Goal: Task Accomplishment & Management: Manage account settings

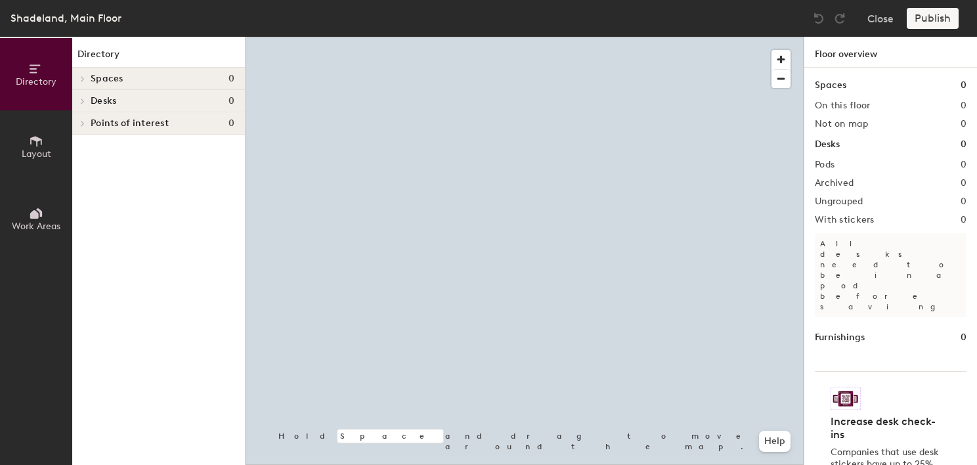
drag, startPoint x: 0, startPoint y: 135, endPoint x: 32, endPoint y: 143, distance: 32.6
click at [9, 137] on button "Layout" at bounding box center [36, 146] width 72 height 72
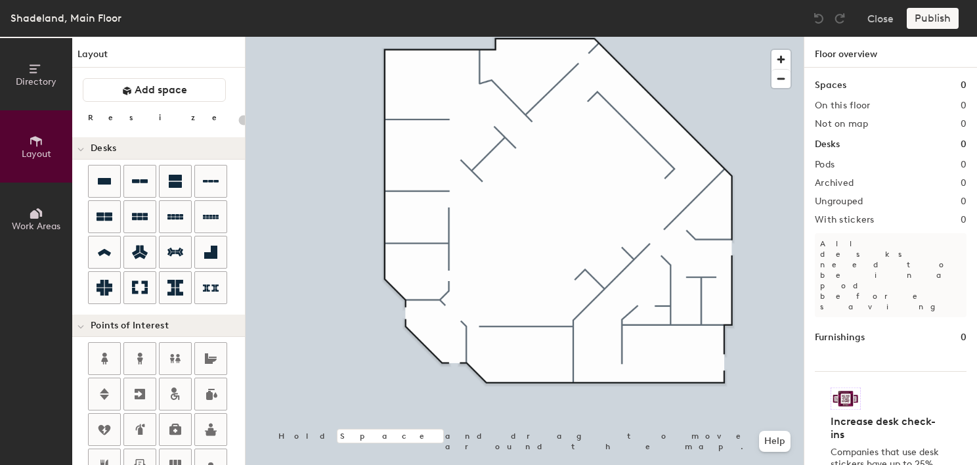
click at [32, 143] on icon at bounding box center [36, 141] width 14 height 14
click at [216, 252] on icon at bounding box center [210, 252] width 13 height 13
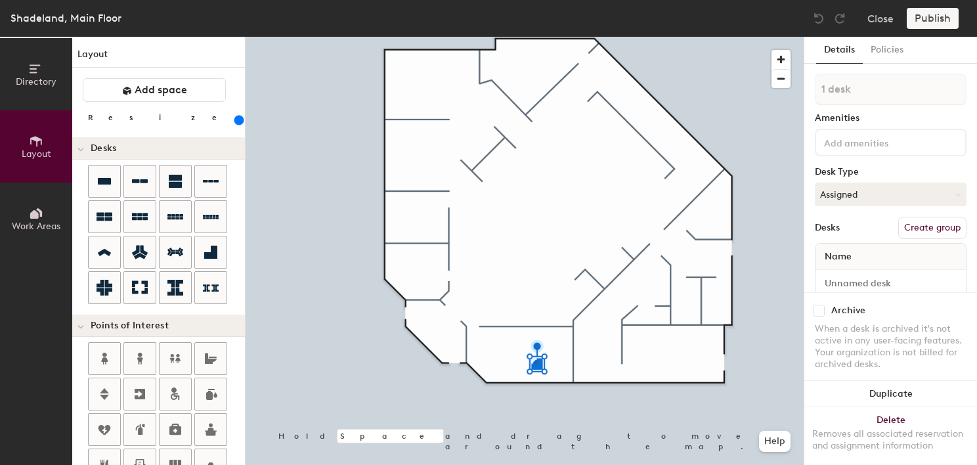
drag, startPoint x: 138, startPoint y: 122, endPoint x: 165, endPoint y: 121, distance: 27.6
click at [238, 121] on input "range" at bounding box center [238, 120] width 0 height 11
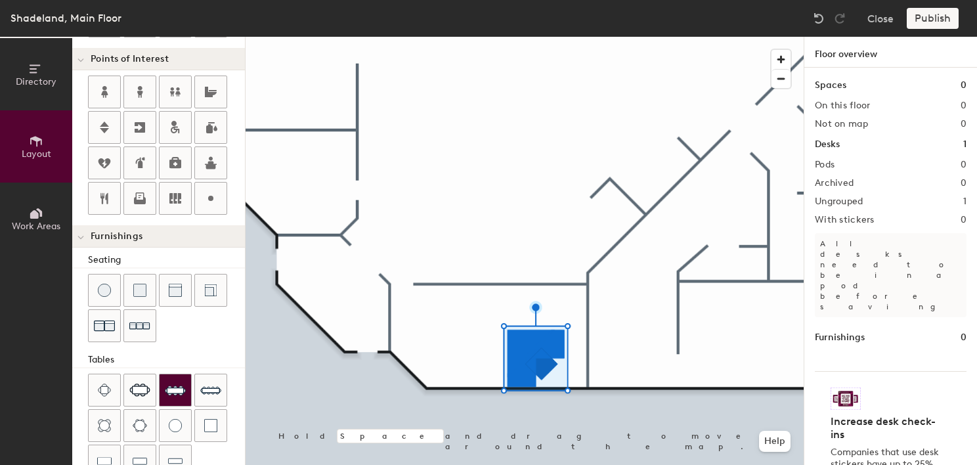
scroll to position [360, 0]
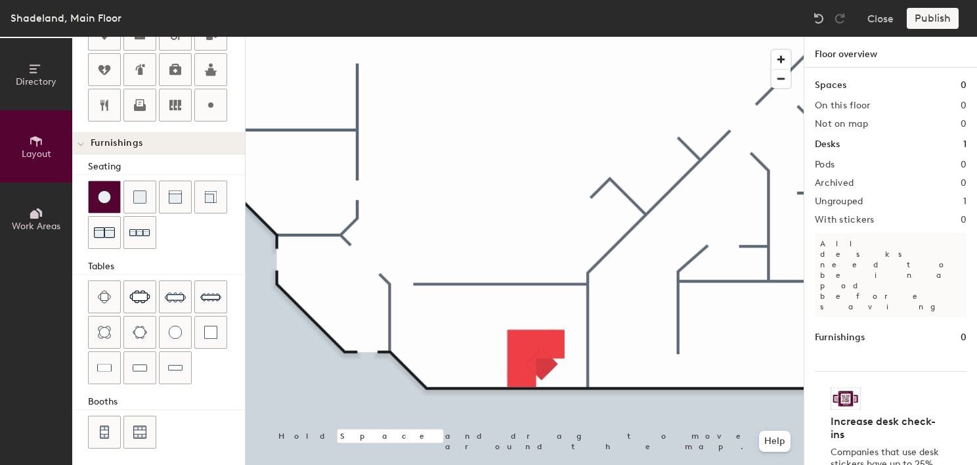
click at [108, 202] on div at bounding box center [105, 197] width 32 height 32
click at [108, 190] on img at bounding box center [104, 196] width 13 height 13
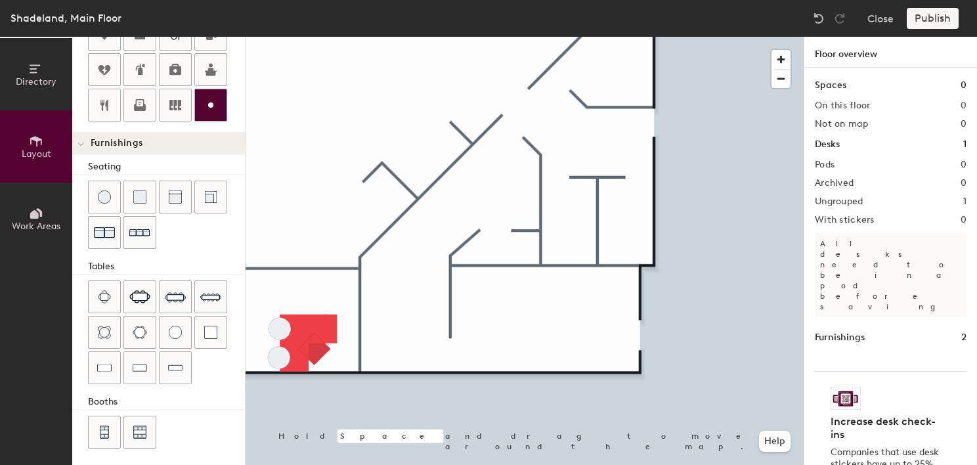
click at [209, 111] on div at bounding box center [211, 105] width 32 height 32
type input "20"
type input "E"
type input "20"
type input "Elec"
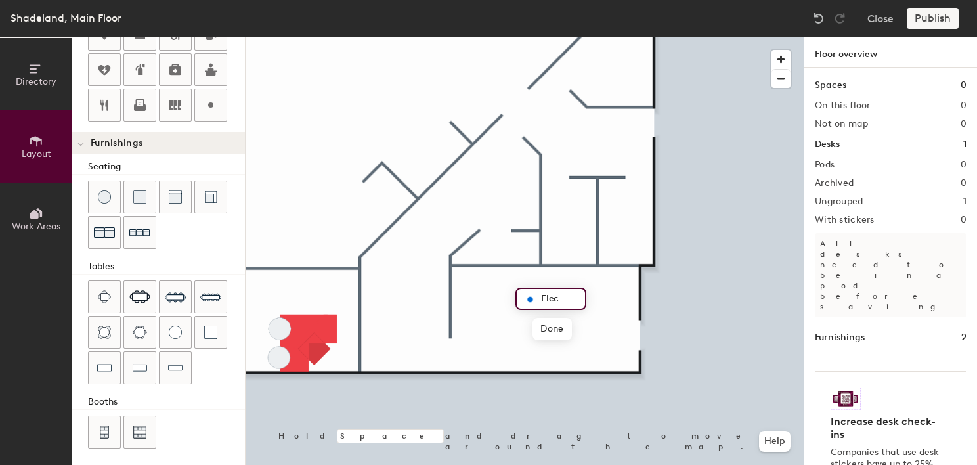
type input "20"
type input "Electrical Room"
click at [578, 324] on span "Done" at bounding box center [575, 329] width 39 height 22
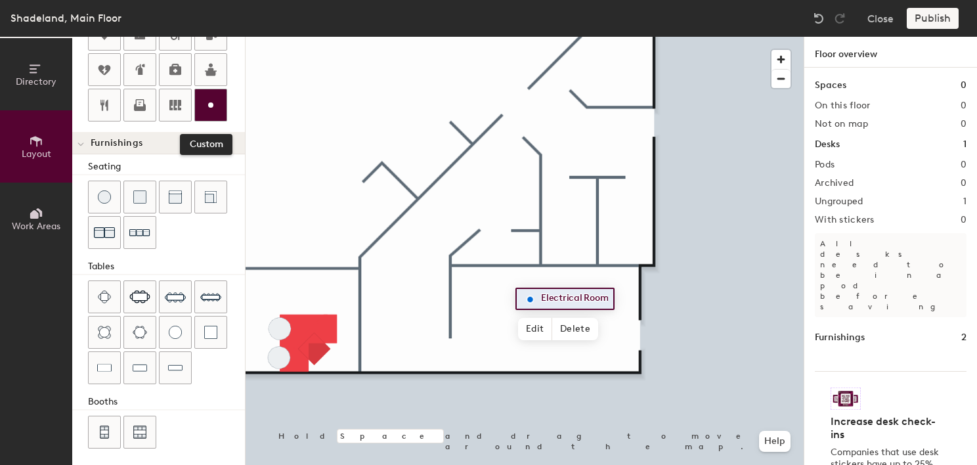
click at [199, 100] on div at bounding box center [211, 105] width 32 height 32
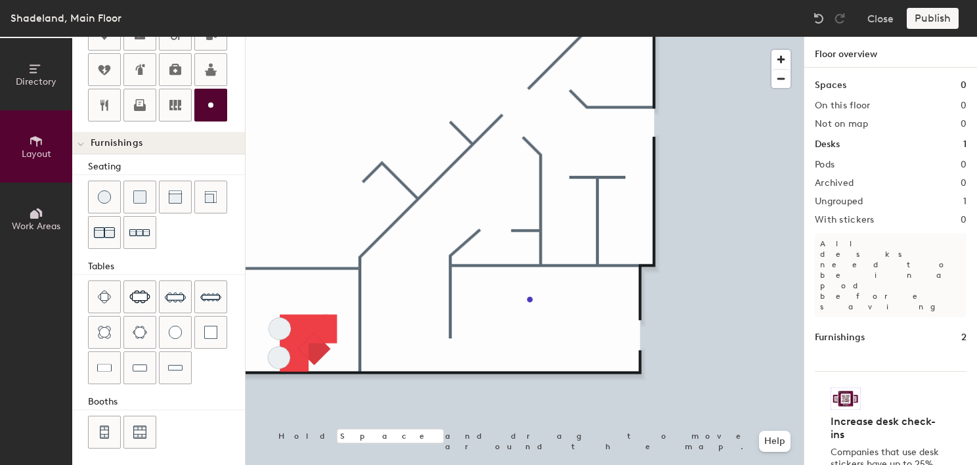
type input "20"
type input "E"
type input "20"
type input "Em"
type input "20"
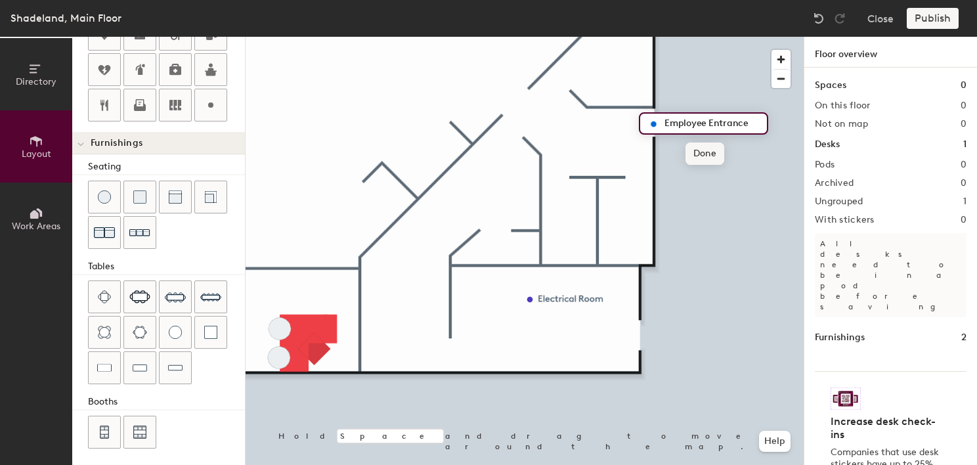
type input "Employee Entrance"
click at [717, 150] on span "Done" at bounding box center [704, 153] width 39 height 22
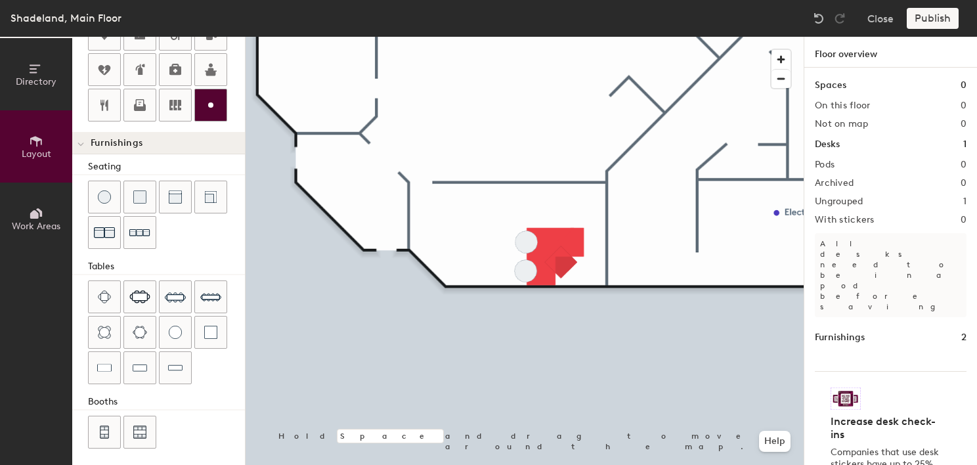
click at [221, 102] on div at bounding box center [211, 105] width 32 height 32
type input "20"
type input "E"
type input "20"
type input "Entra"
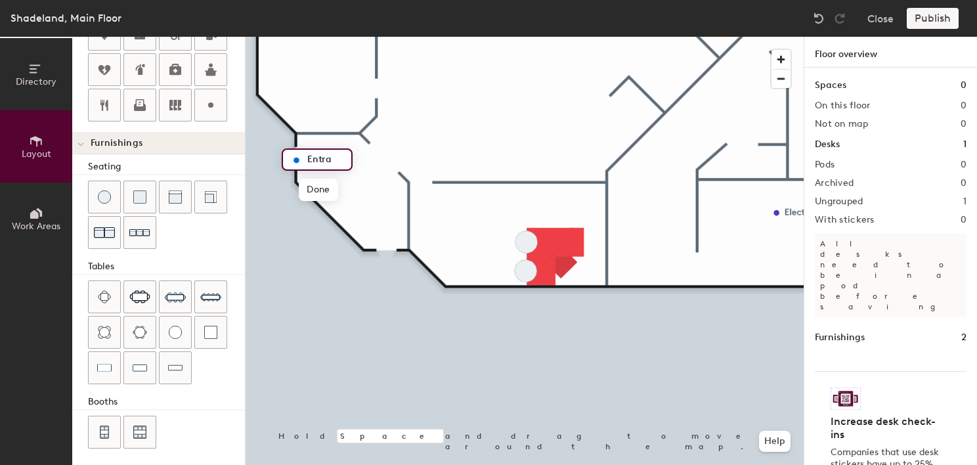
type input "20"
type input "Entrance"
click at [314, 184] on span "Done" at bounding box center [320, 190] width 39 height 22
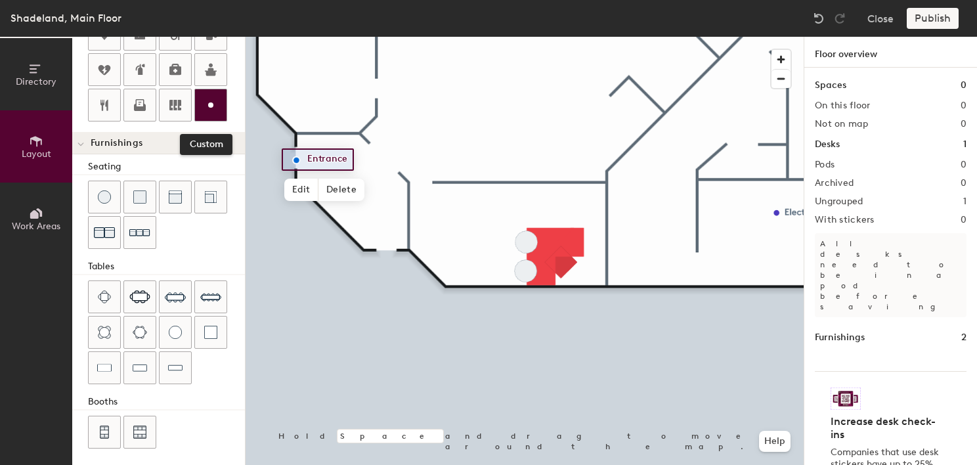
click at [216, 108] on icon at bounding box center [211, 105] width 16 height 16
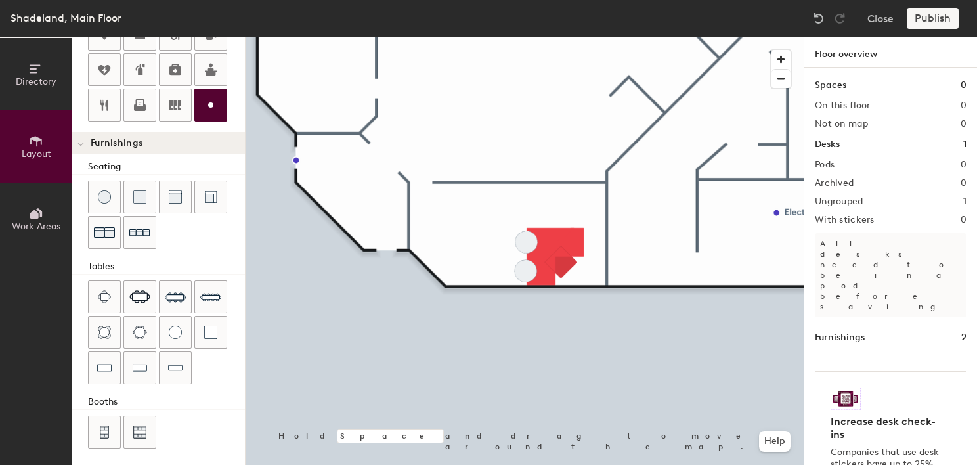
type input "20"
type input "E"
type input "20"
type input "En"
type input "20"
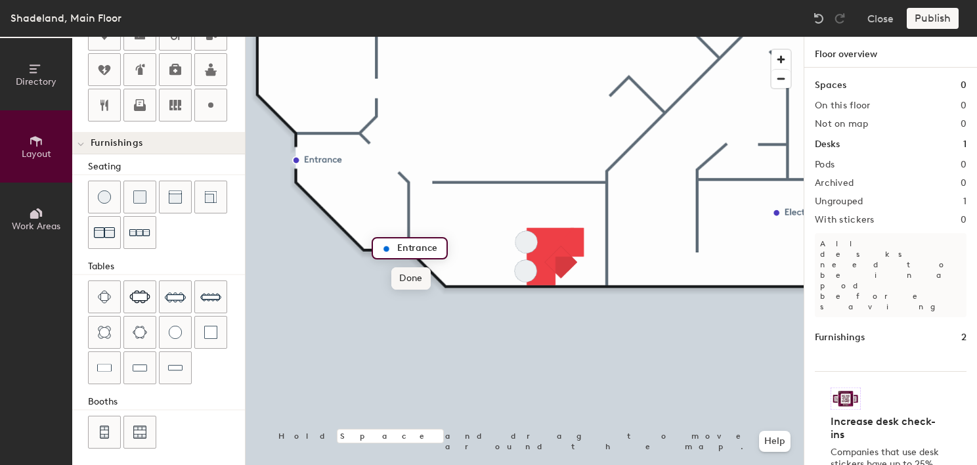
type input "Entrance"
click at [413, 276] on span "Done" at bounding box center [410, 278] width 39 height 22
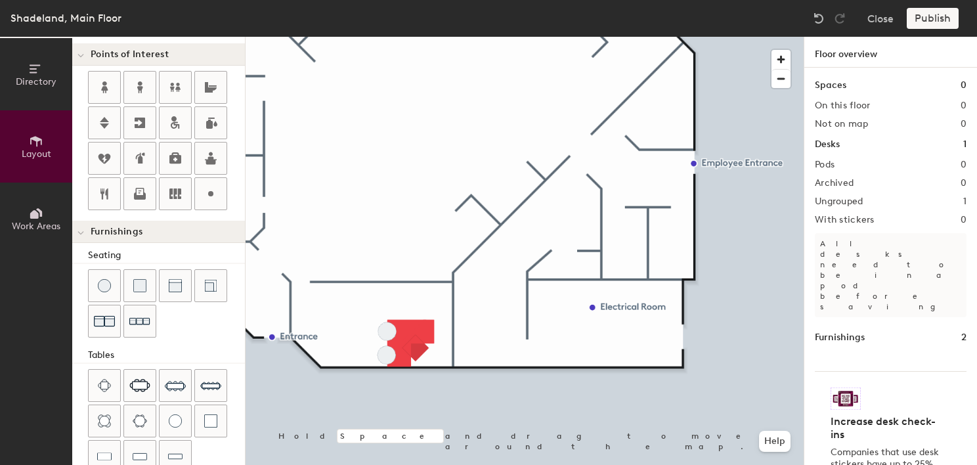
scroll to position [228, 0]
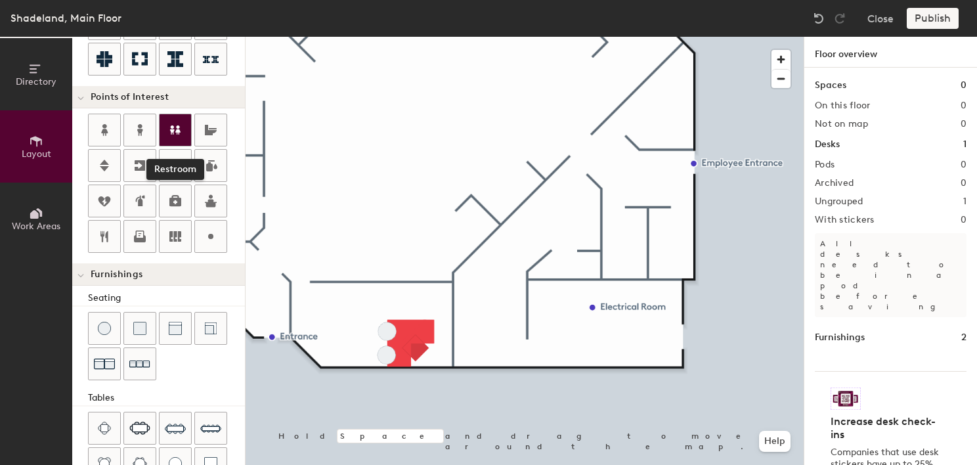
click at [173, 131] on icon at bounding box center [175, 129] width 11 height 9
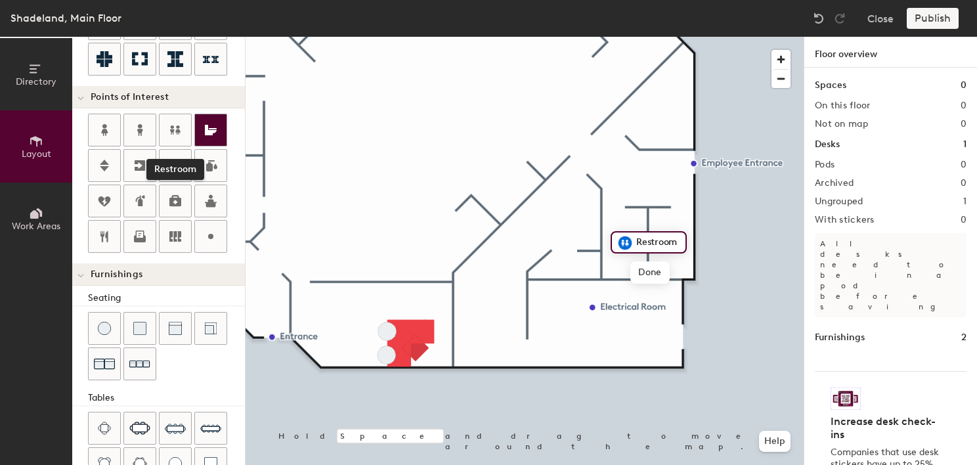
drag, startPoint x: 175, startPoint y: 129, endPoint x: 220, endPoint y: 142, distance: 47.0
click at [176, 129] on icon at bounding box center [175, 130] width 16 height 16
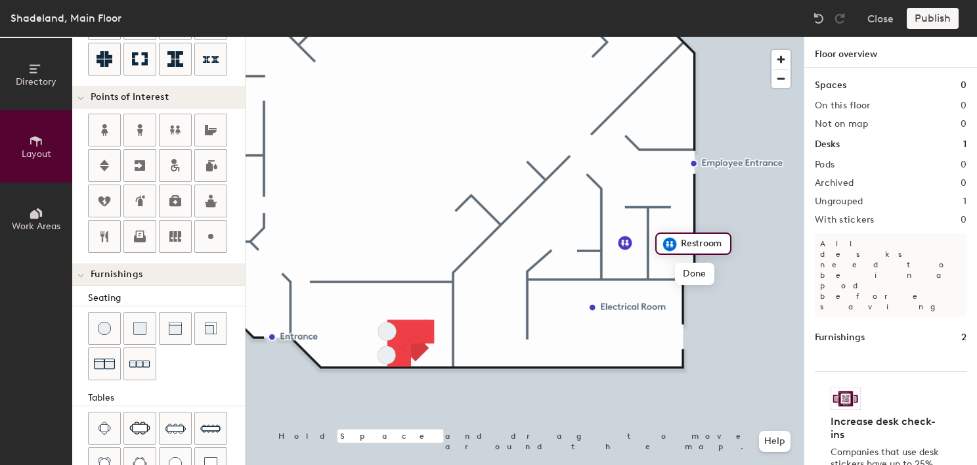
click at [759, 37] on div at bounding box center [525, 37] width 558 height 0
click at [207, 247] on div at bounding box center [211, 237] width 32 height 32
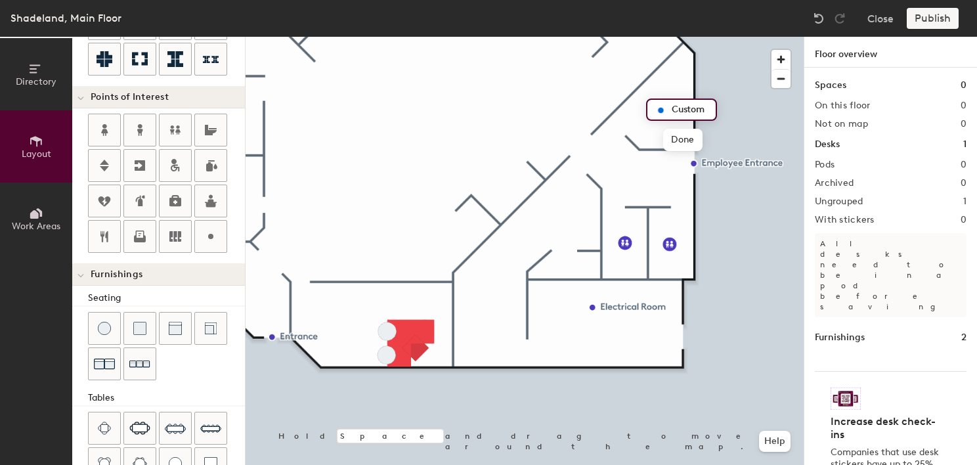
type input "20"
type input "S"
type input "20"
type input "Server Room"
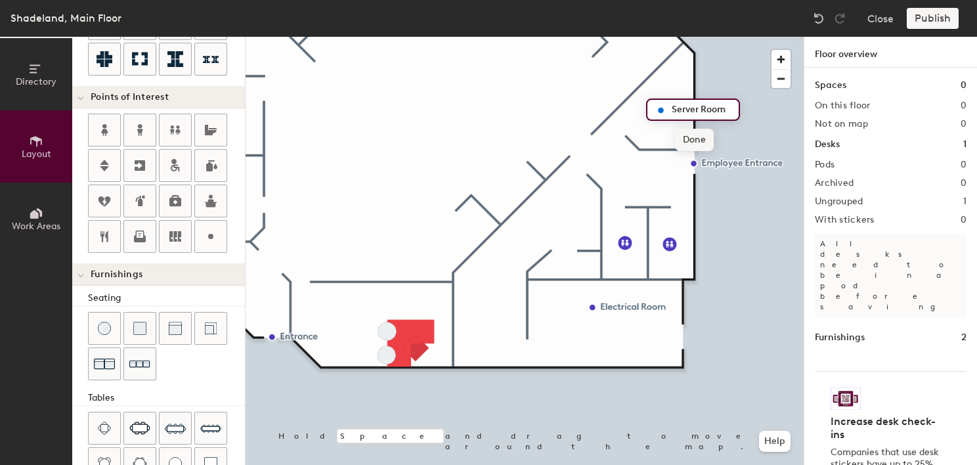
click at [693, 135] on span "Done" at bounding box center [694, 140] width 39 height 22
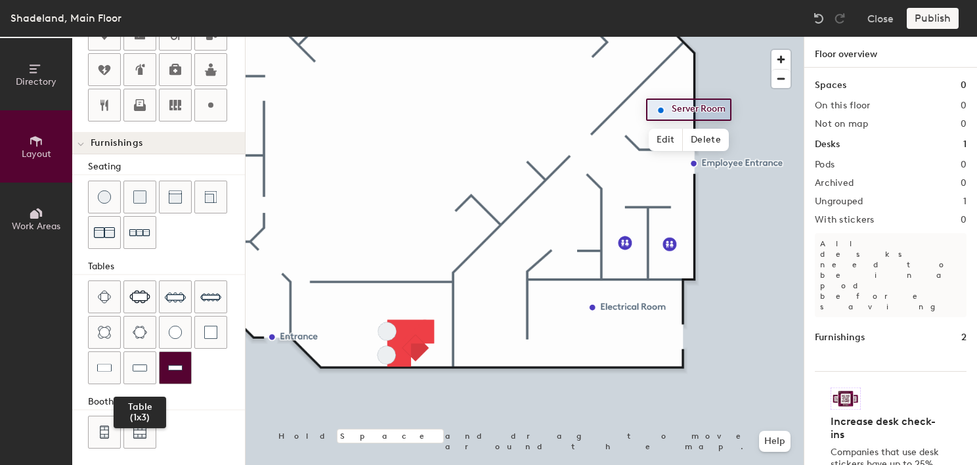
click at [140, 361] on img at bounding box center [140, 367] width 14 height 13
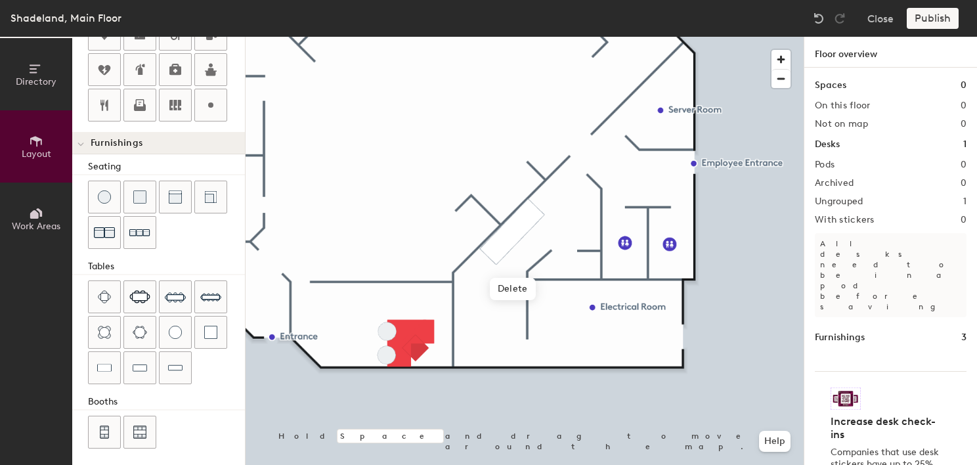
click at [108, 102] on icon at bounding box center [104, 105] width 16 height 16
drag, startPoint x: 206, startPoint y: 102, endPoint x: 226, endPoint y: 110, distance: 21.0
click at [207, 102] on icon at bounding box center [211, 105] width 16 height 16
type input "20"
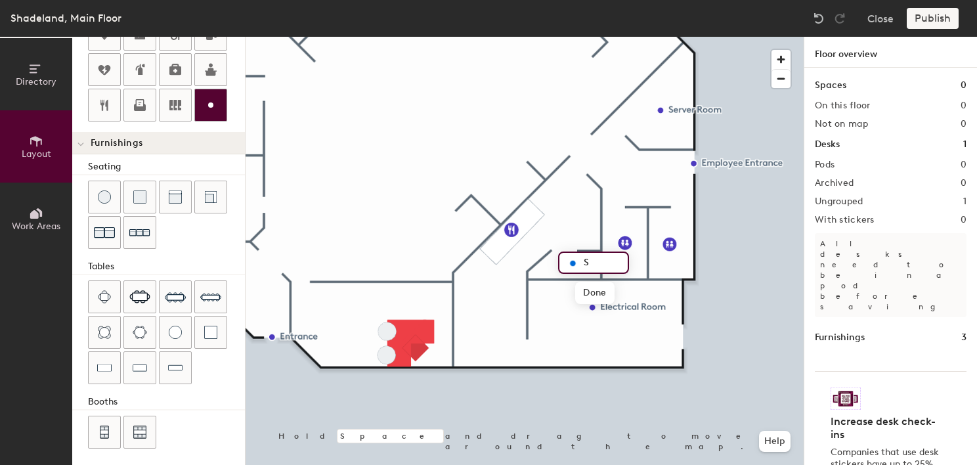
type input "St"
type input "20"
type input "Storage"
type input "20"
type input "Storage"
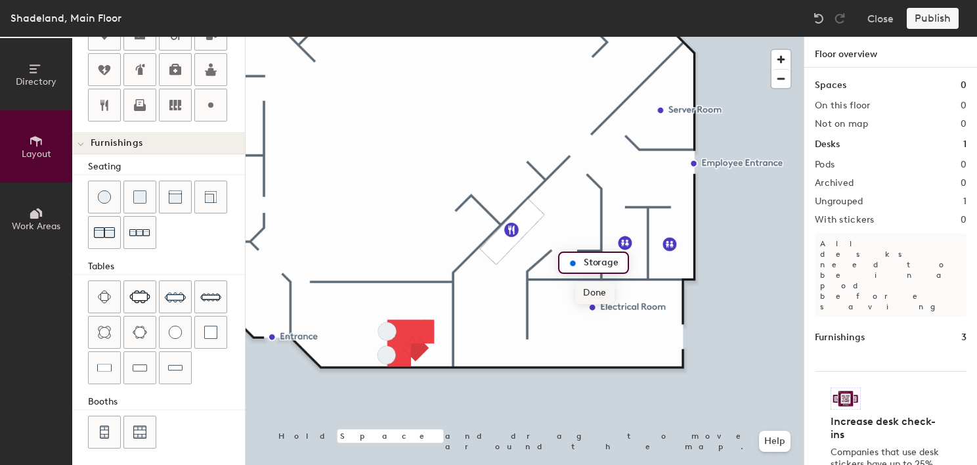
click at [600, 289] on span "Done" at bounding box center [594, 293] width 39 height 22
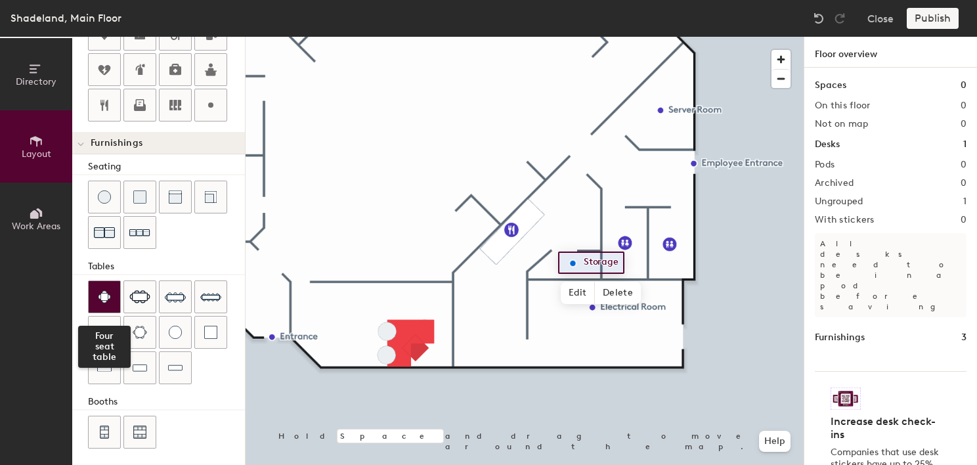
click at [113, 291] on div at bounding box center [105, 297] width 32 height 32
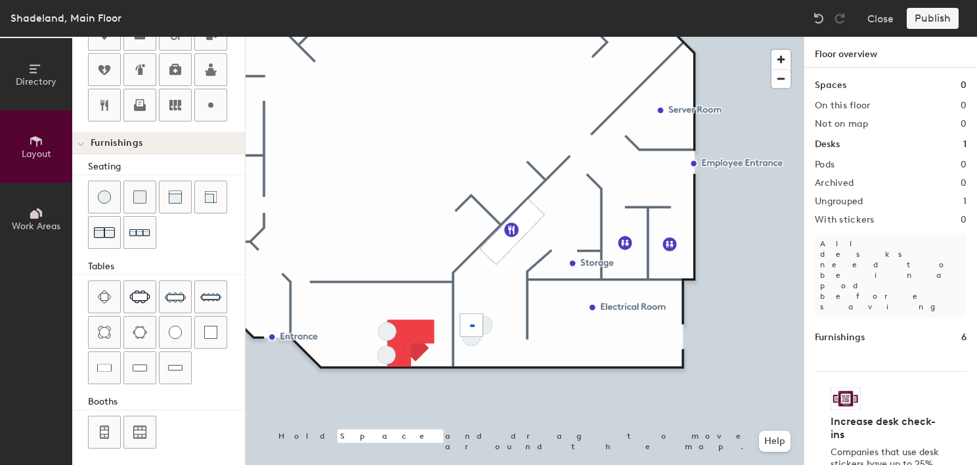
click at [470, 37] on div at bounding box center [525, 37] width 558 height 0
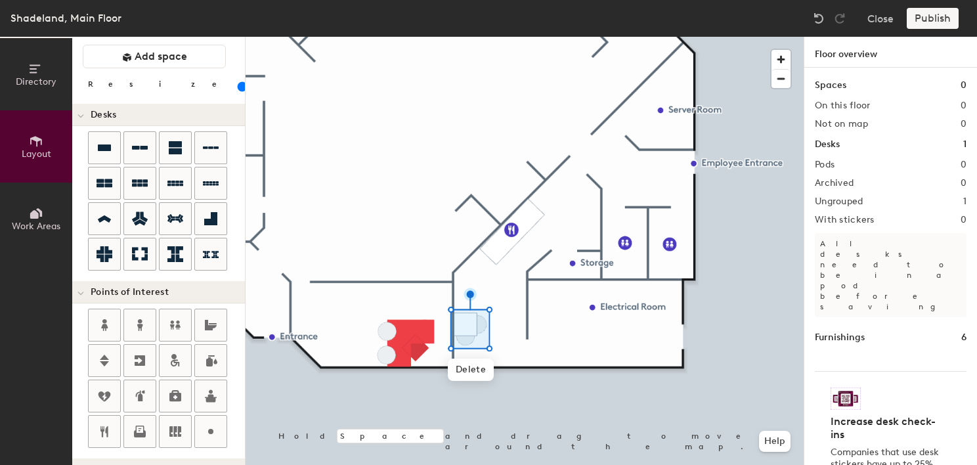
scroll to position [0, 0]
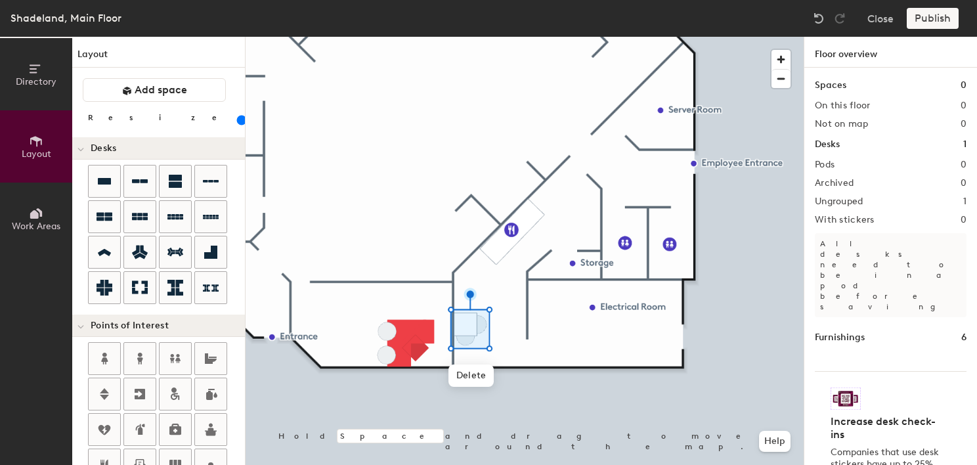
click at [238, 118] on input "range" at bounding box center [238, 120] width 0 height 11
click at [238, 123] on input "range" at bounding box center [238, 120] width 0 height 11
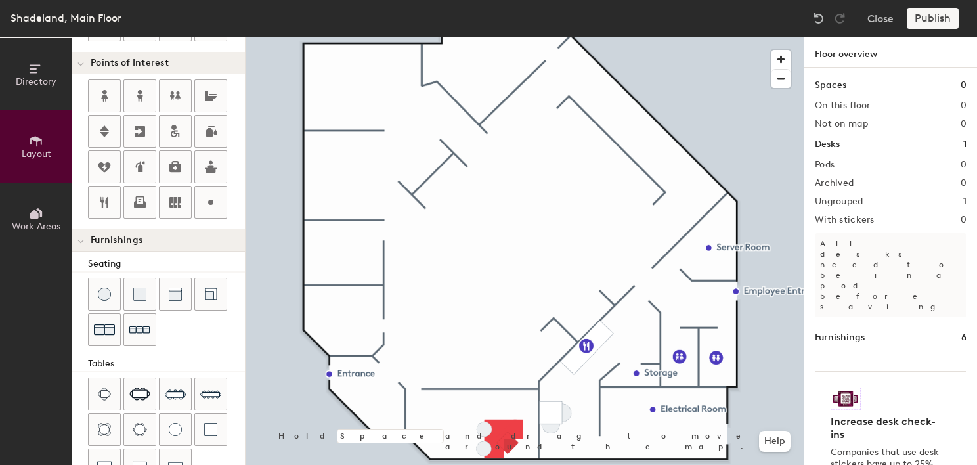
scroll to position [328, 0]
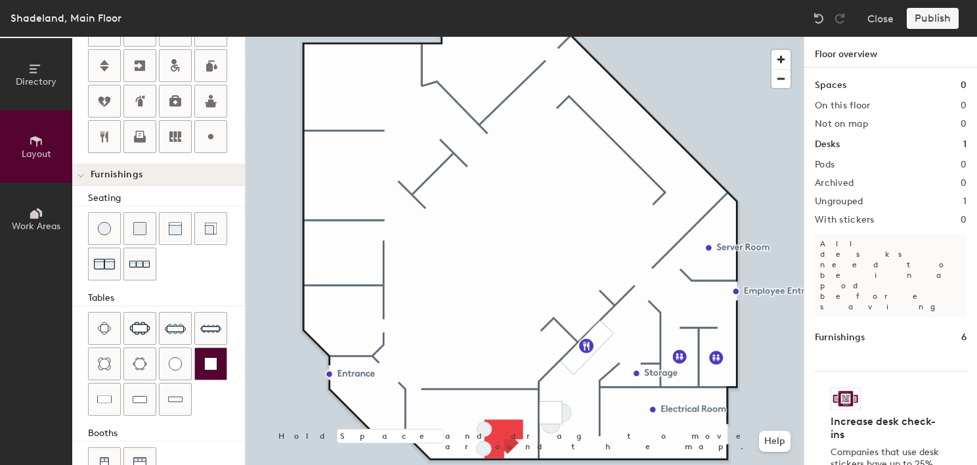
drag, startPoint x: 169, startPoint y: 395, endPoint x: 215, endPoint y: 361, distance: 56.3
click at [171, 393] on img at bounding box center [175, 399] width 14 height 13
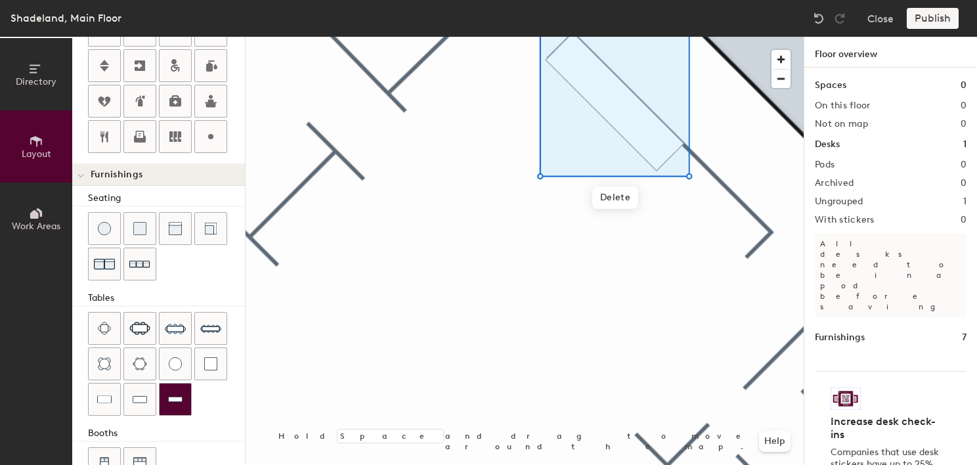
drag, startPoint x: 178, startPoint y: 397, endPoint x: 189, endPoint y: 389, distance: 13.7
click at [178, 395] on img at bounding box center [175, 399] width 14 height 13
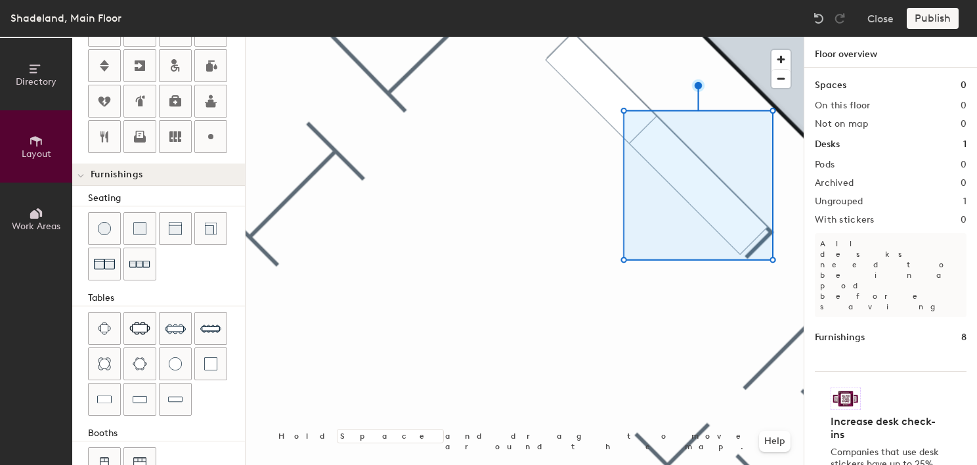
click at [667, 37] on div at bounding box center [525, 37] width 558 height 0
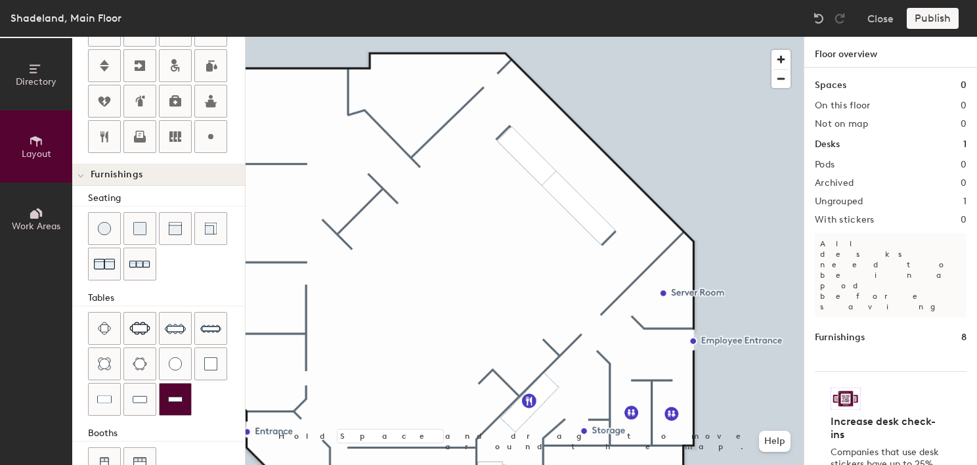
click at [179, 399] on img at bounding box center [175, 399] width 14 height 13
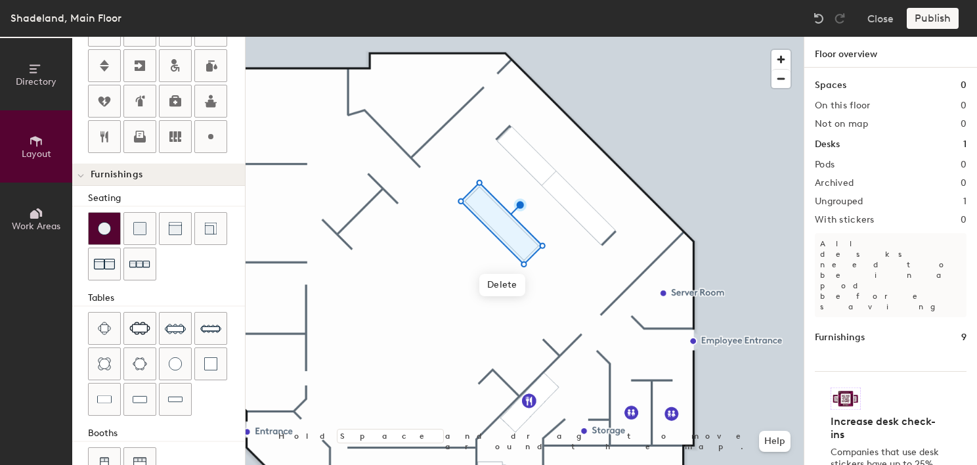
click at [98, 228] on img at bounding box center [104, 228] width 13 height 13
click at [111, 232] on div at bounding box center [105, 229] width 32 height 32
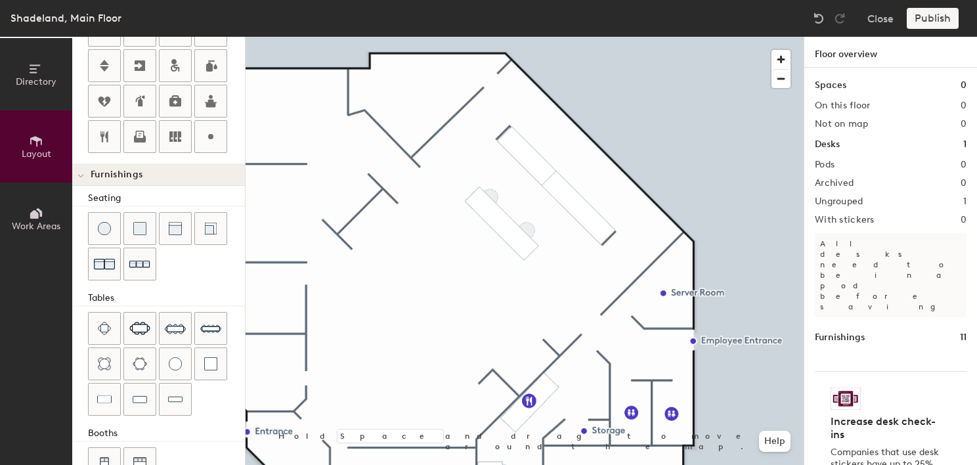
type input "20"
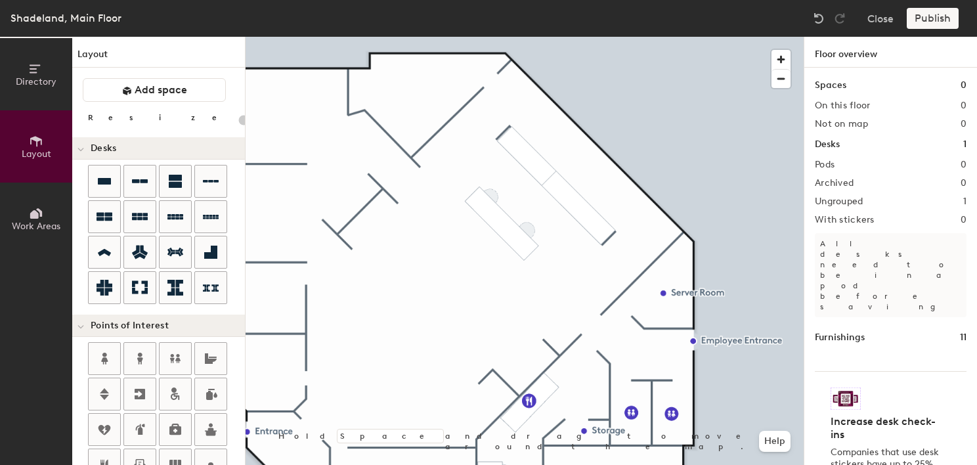
scroll to position [328, 0]
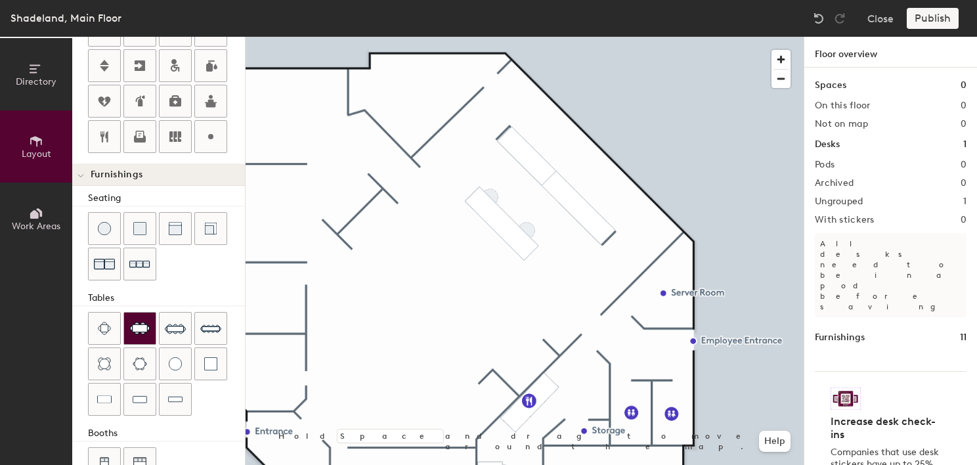
click at [139, 322] on img at bounding box center [139, 328] width 21 height 13
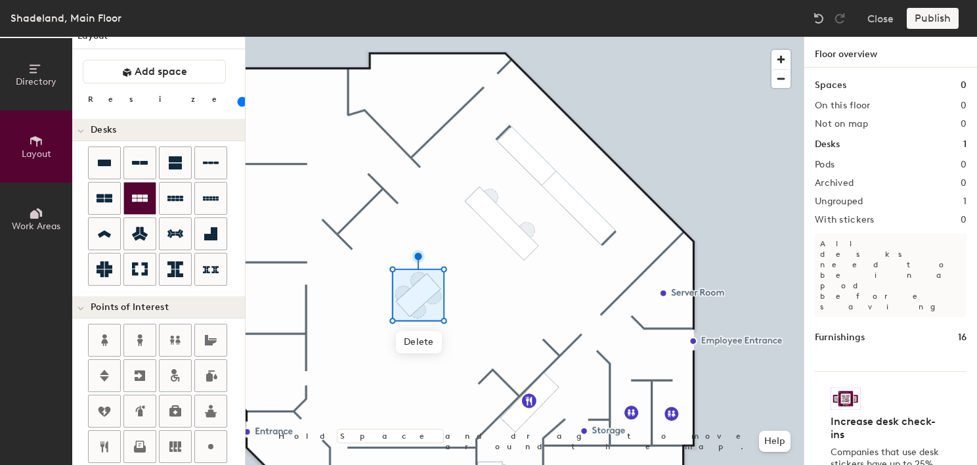
scroll to position [0, 0]
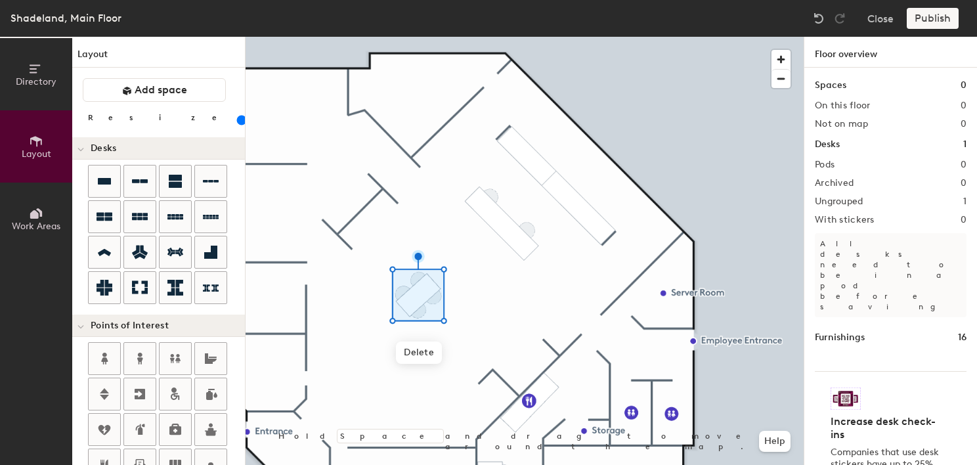
click at [238, 118] on input "range" at bounding box center [238, 120] width 0 height 11
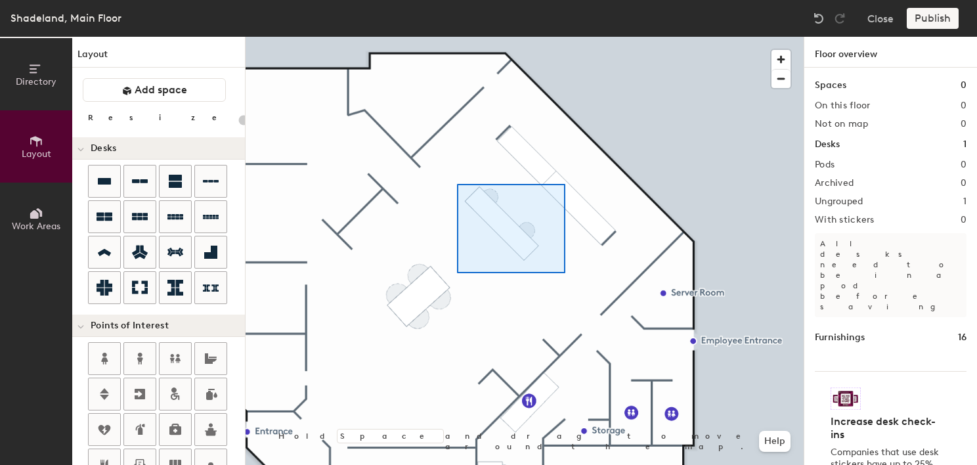
click at [457, 37] on div at bounding box center [525, 37] width 558 height 0
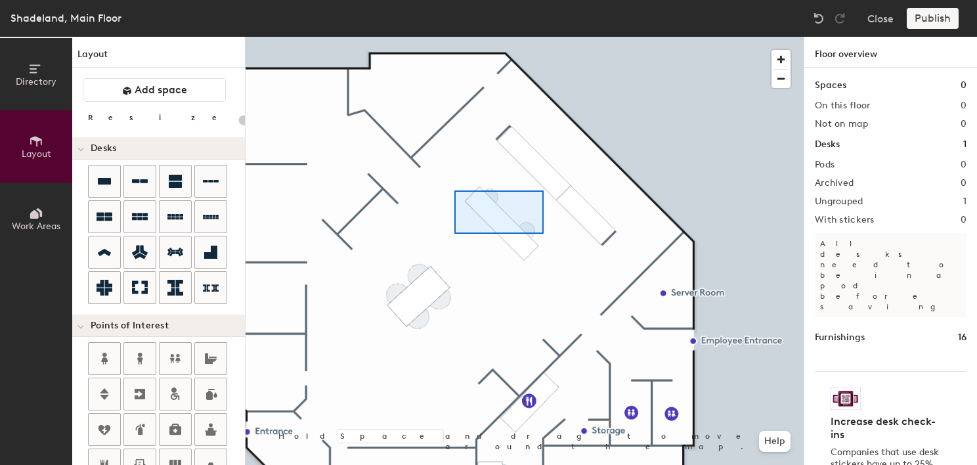
click at [454, 37] on div at bounding box center [525, 37] width 558 height 0
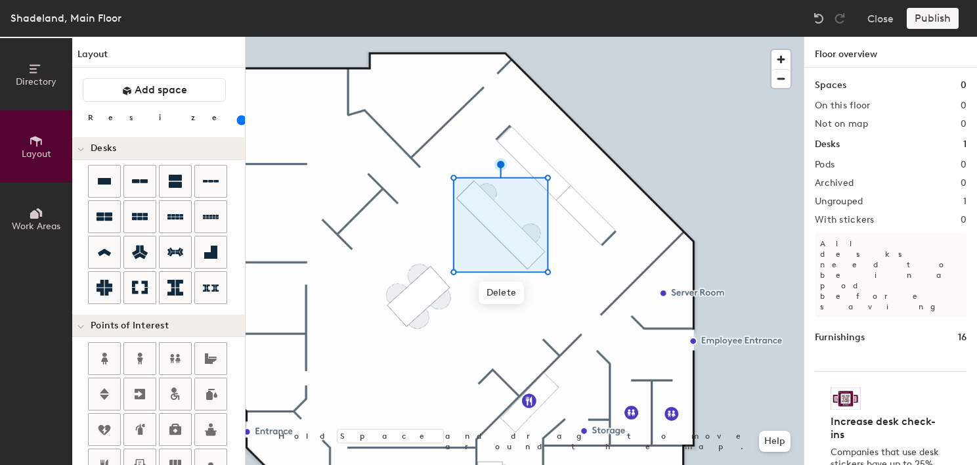
drag, startPoint x: 129, startPoint y: 118, endPoint x: 139, endPoint y: 118, distance: 9.9
click at [238, 118] on input "range" at bounding box center [238, 120] width 0 height 11
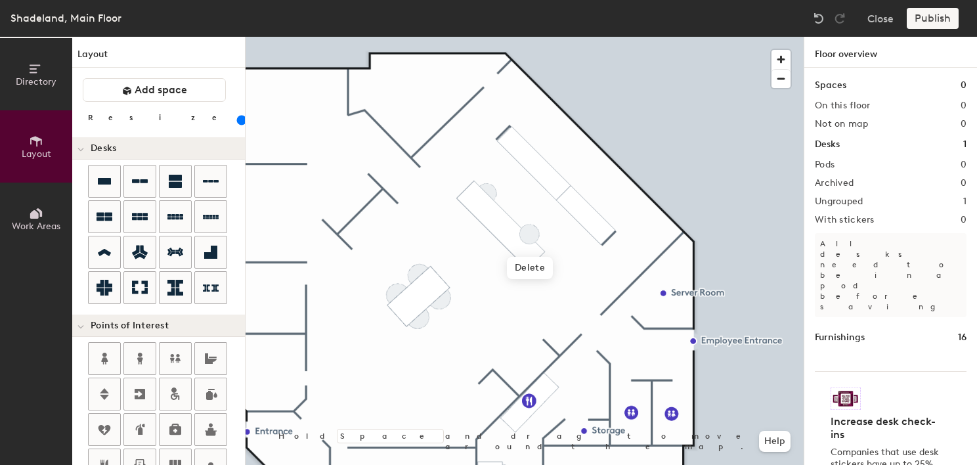
click at [572, 37] on div at bounding box center [525, 37] width 558 height 0
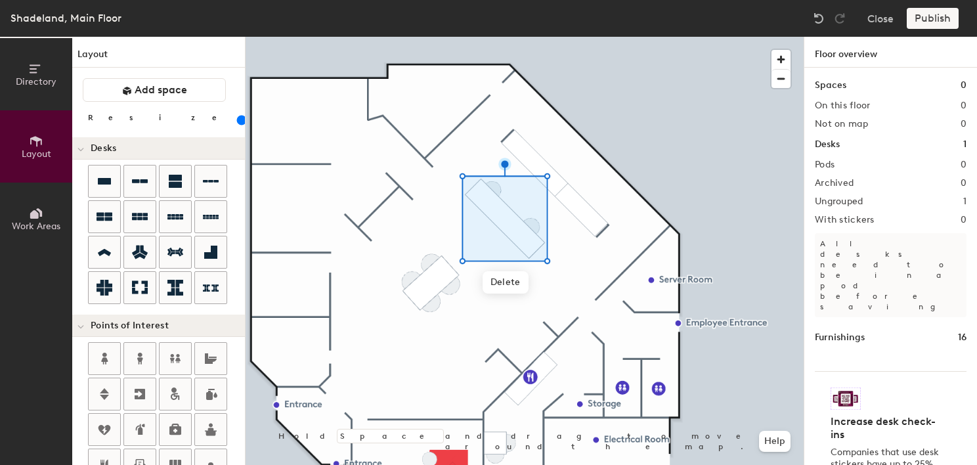
click at [435, 37] on div at bounding box center [525, 37] width 558 height 0
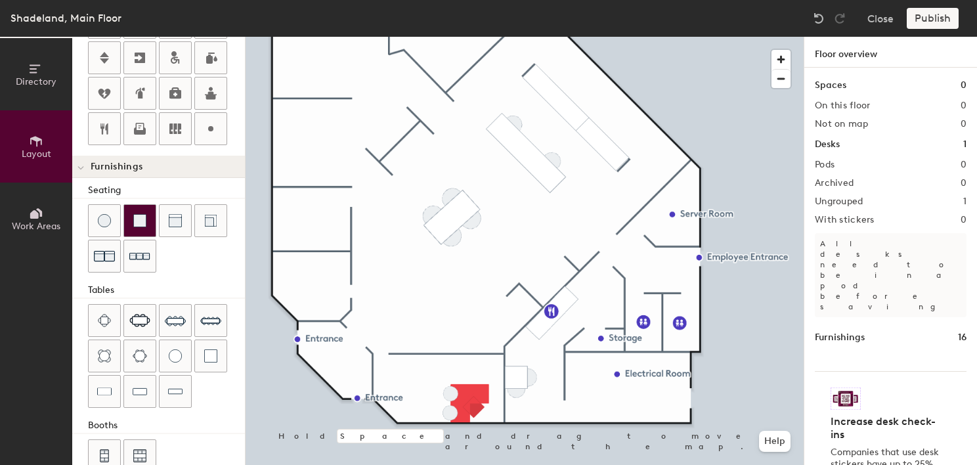
scroll to position [360, 0]
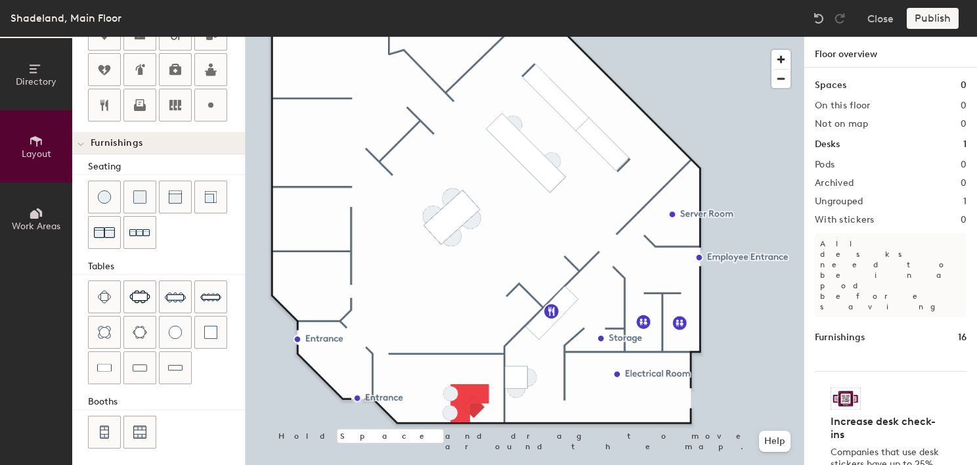
drag, startPoint x: 137, startPoint y: 364, endPoint x: 207, endPoint y: 354, distance: 70.8
click at [138, 364] on img at bounding box center [140, 367] width 14 height 13
click at [108, 354] on div at bounding box center [105, 368] width 32 height 32
click at [518, 37] on div at bounding box center [525, 37] width 558 height 0
click at [452, 37] on div at bounding box center [525, 37] width 558 height 0
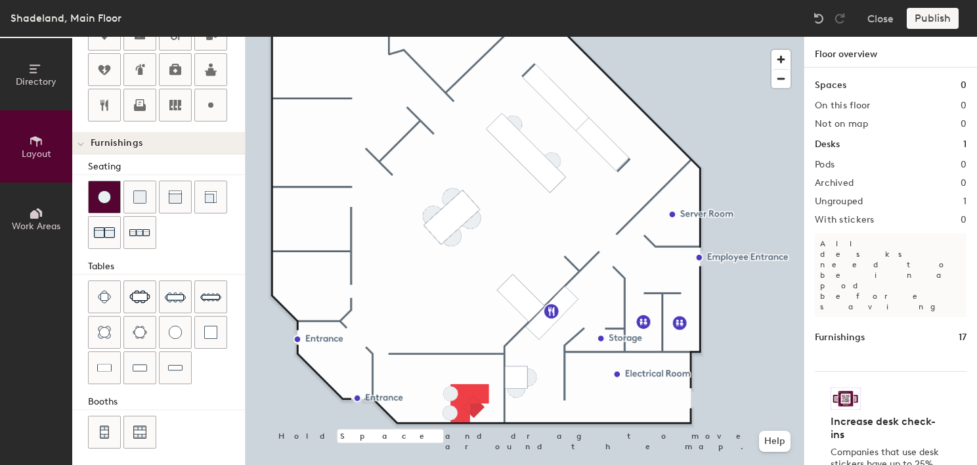
click at [105, 205] on div at bounding box center [105, 197] width 32 height 32
drag, startPoint x: 110, startPoint y: 192, endPoint x: 209, endPoint y: 236, distance: 107.8
click at [111, 192] on div at bounding box center [105, 197] width 32 height 32
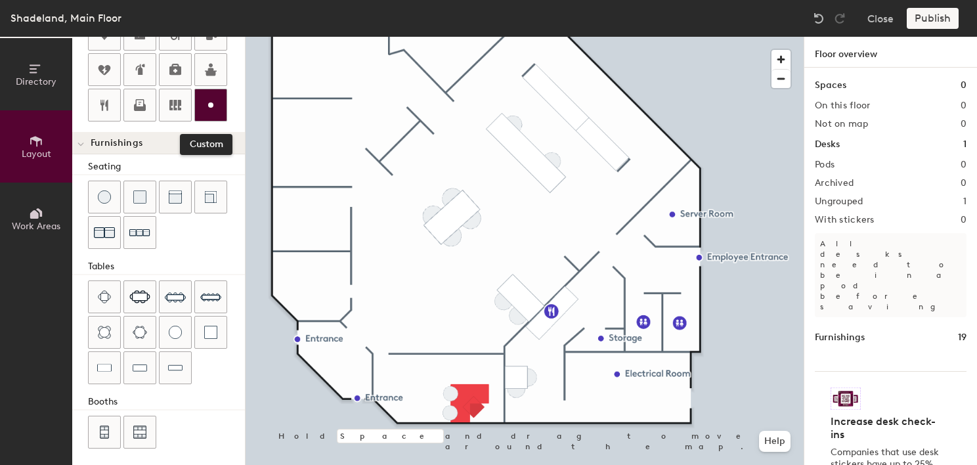
click at [203, 106] on icon at bounding box center [211, 105] width 16 height 16
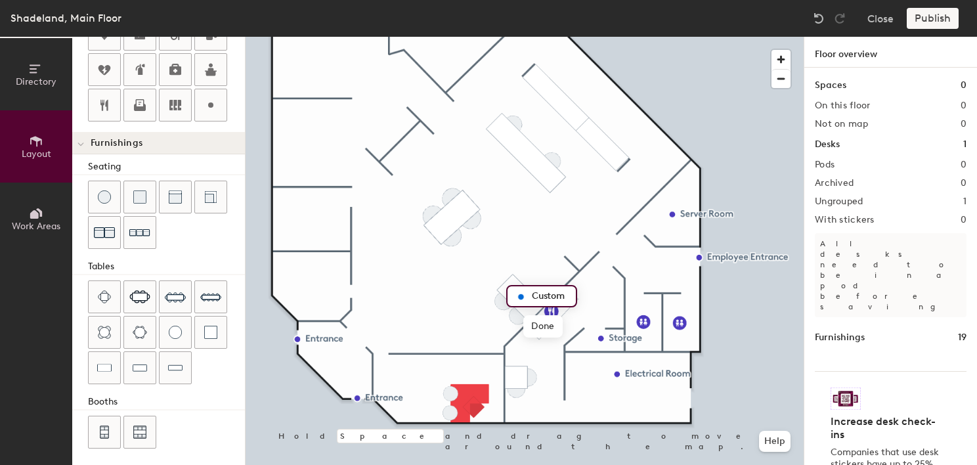
type input "20"
type input "Ch"
type input "20"
type input "Check writing stand"
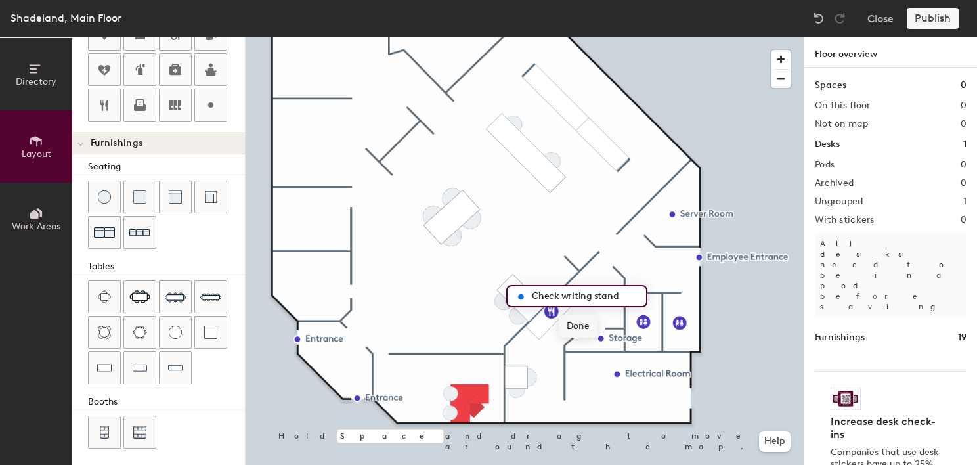
click at [588, 331] on span "Done" at bounding box center [578, 326] width 39 height 22
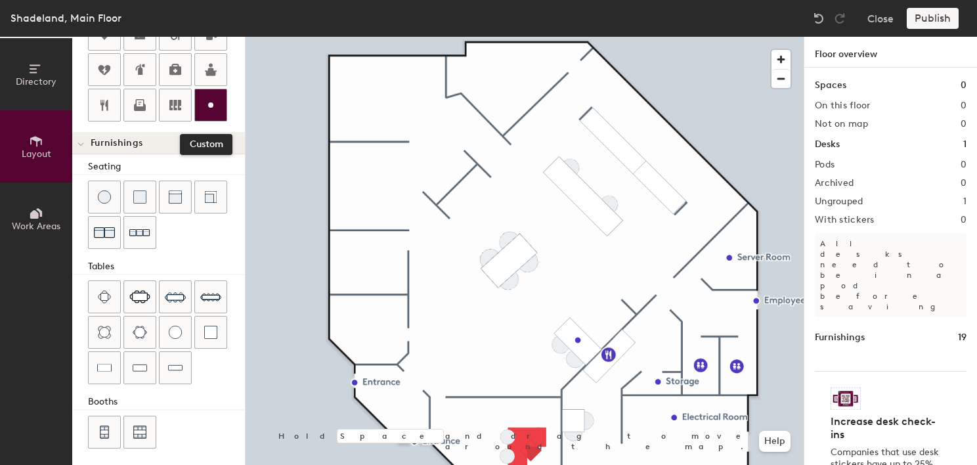
click at [205, 97] on icon at bounding box center [211, 105] width 16 height 16
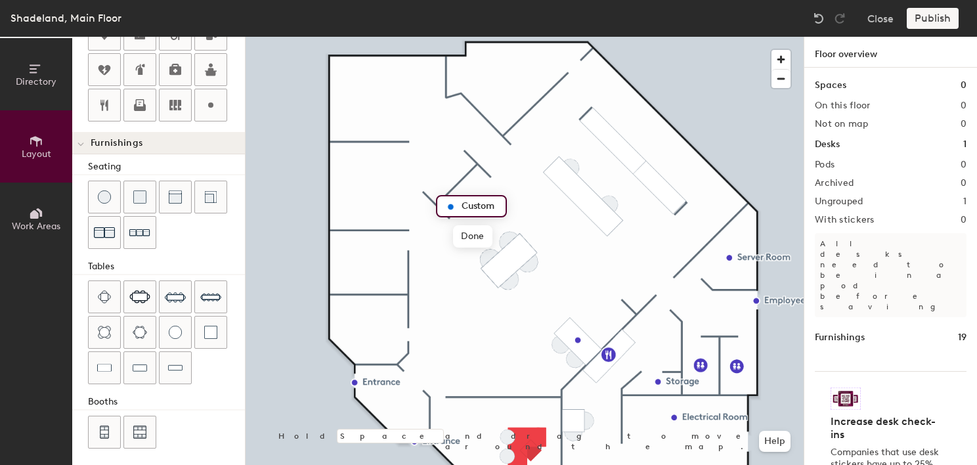
type input "20"
type input "Cooin"
type input "20"
type input "Coin Machine"
click at [488, 237] on span "Done" at bounding box center [486, 236] width 39 height 22
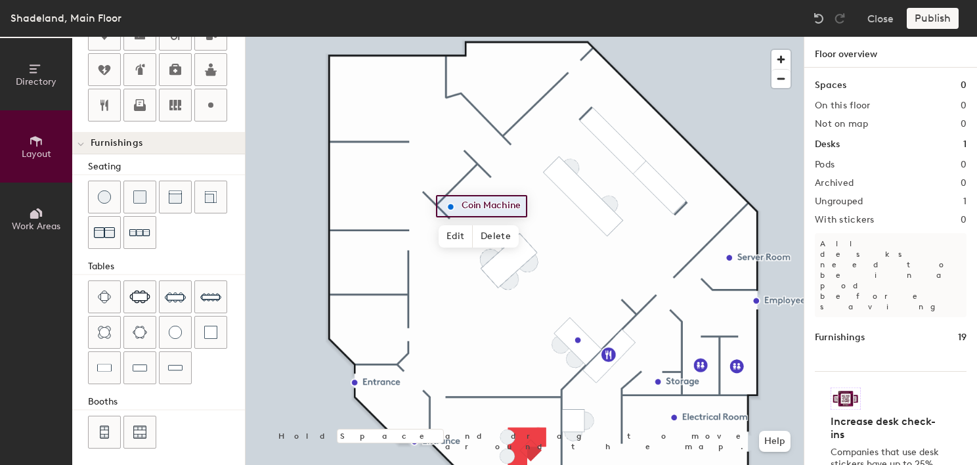
click at [460, 236] on span "Edit" at bounding box center [456, 236] width 34 height 22
click at [482, 234] on span "Done" at bounding box center [486, 236] width 39 height 22
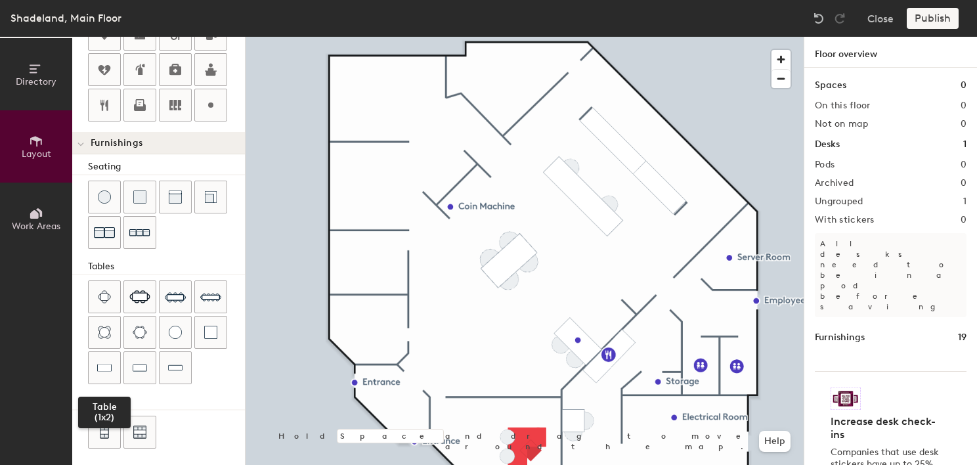
click at [110, 362] on img at bounding box center [104, 367] width 14 height 13
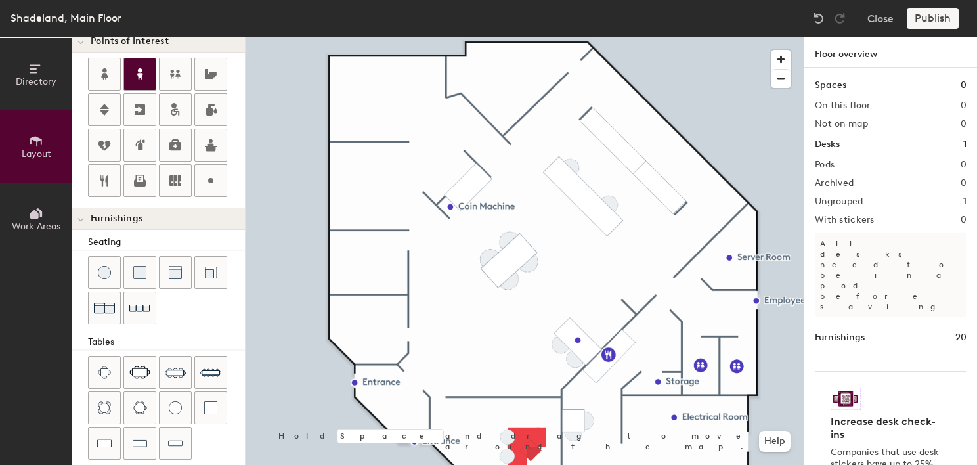
scroll to position [228, 0]
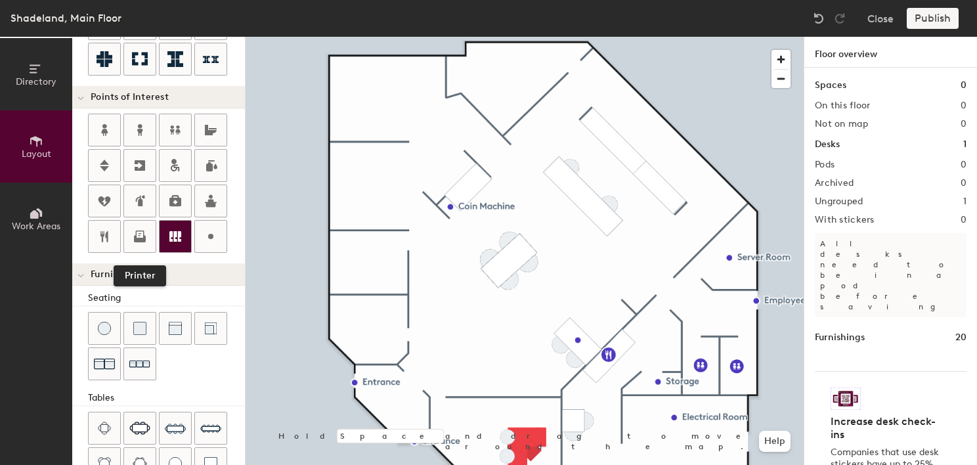
drag, startPoint x: 145, startPoint y: 240, endPoint x: 158, endPoint y: 233, distance: 15.0
click at [145, 240] on icon at bounding box center [140, 236] width 16 height 16
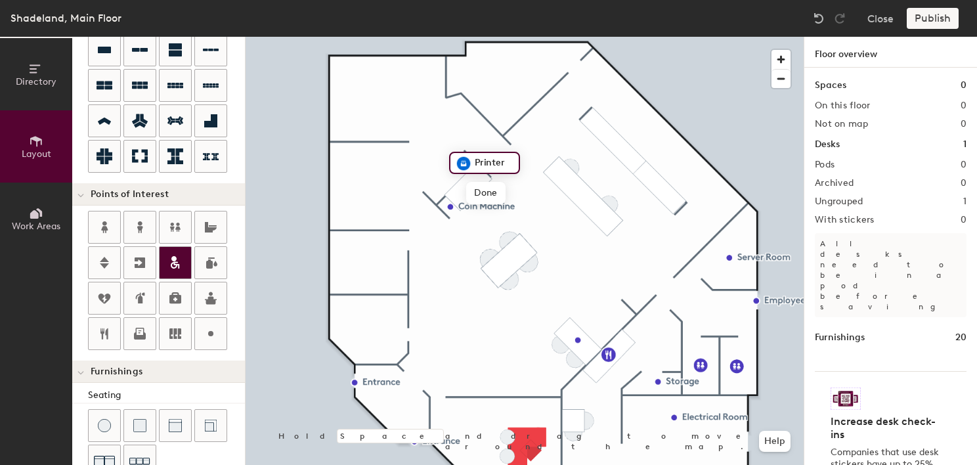
scroll to position [97, 0]
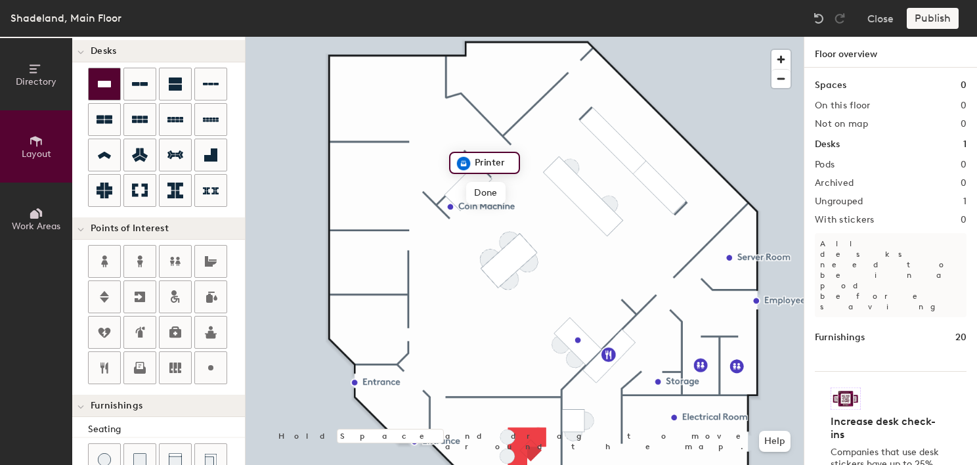
click at [100, 84] on icon at bounding box center [104, 84] width 13 height 7
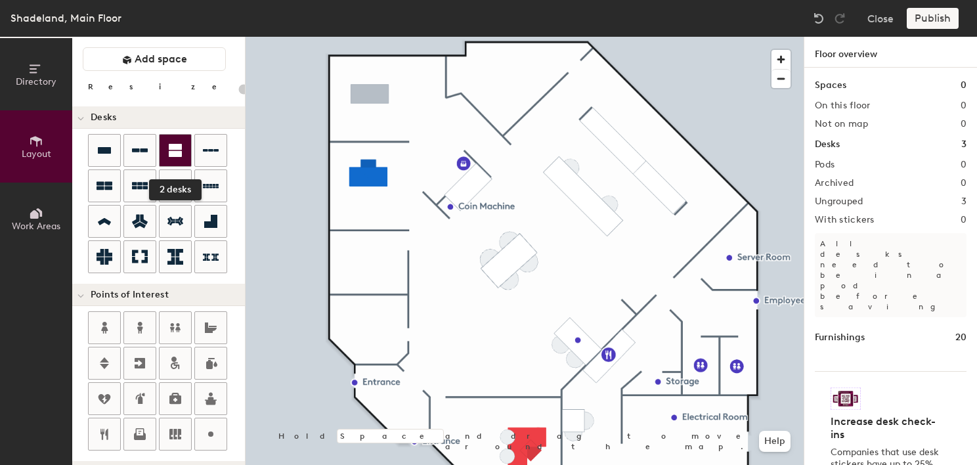
scroll to position [0, 0]
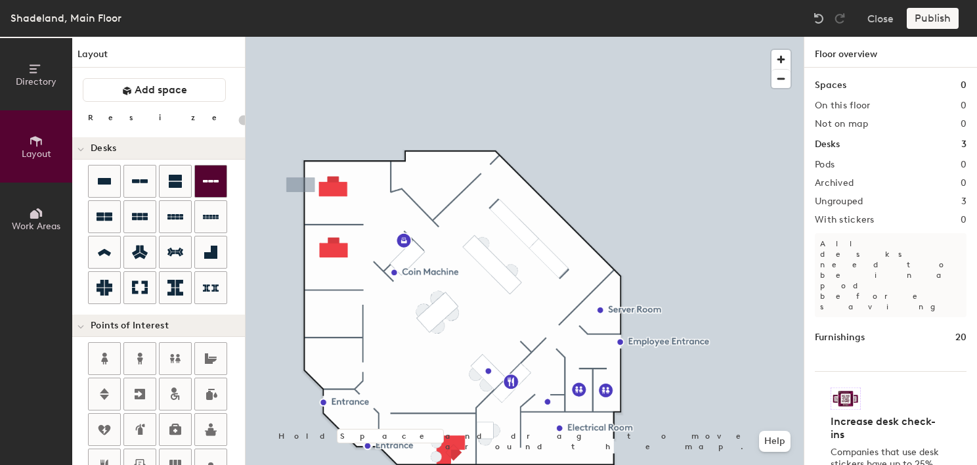
click at [312, 37] on div at bounding box center [525, 37] width 558 height 0
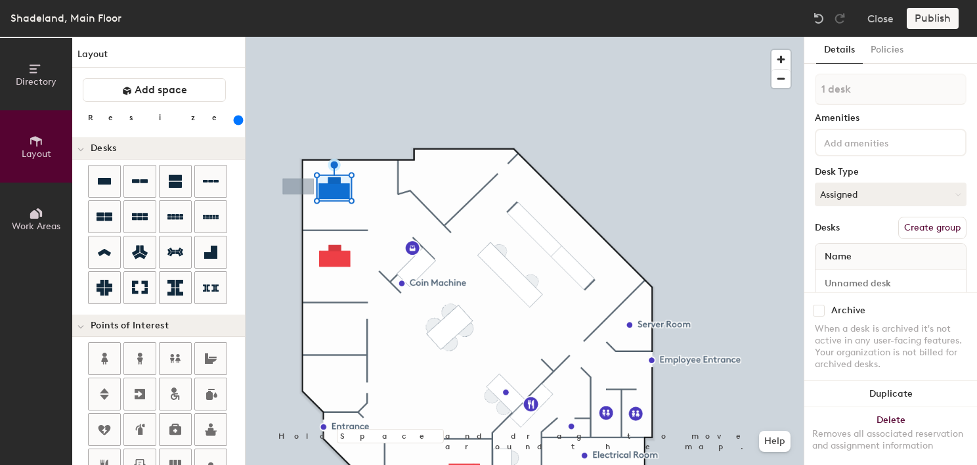
click at [238, 118] on input "range" at bounding box center [238, 120] width 0 height 11
drag, startPoint x: 167, startPoint y: 118, endPoint x: 176, endPoint y: 121, distance: 8.9
click at [238, 121] on input "range" at bounding box center [238, 120] width 0 height 11
click at [348, 37] on div at bounding box center [525, 37] width 558 height 0
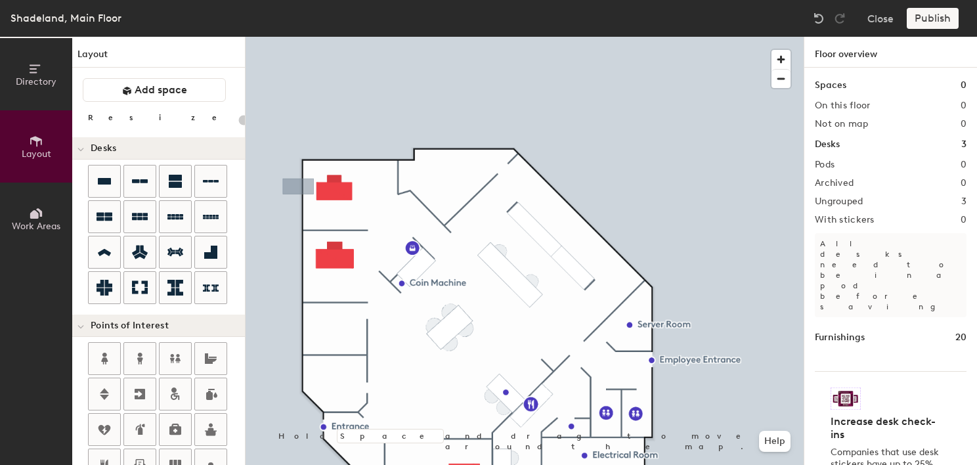
scroll to position [360, 0]
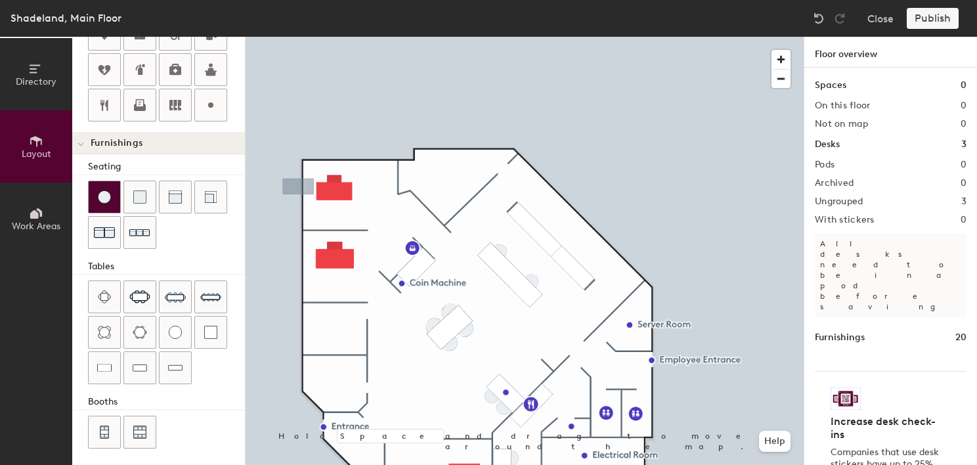
click at [107, 205] on div at bounding box center [105, 197] width 32 height 32
click at [344, 37] on div at bounding box center [525, 37] width 558 height 0
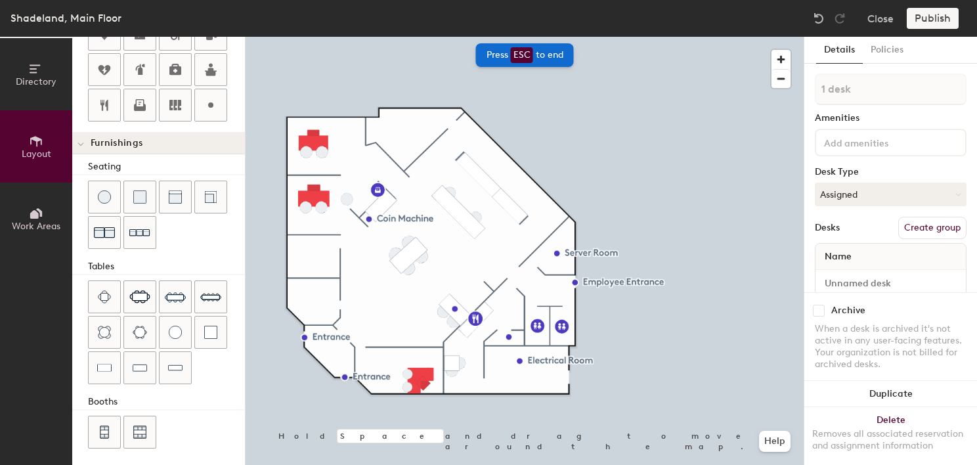
type input "20"
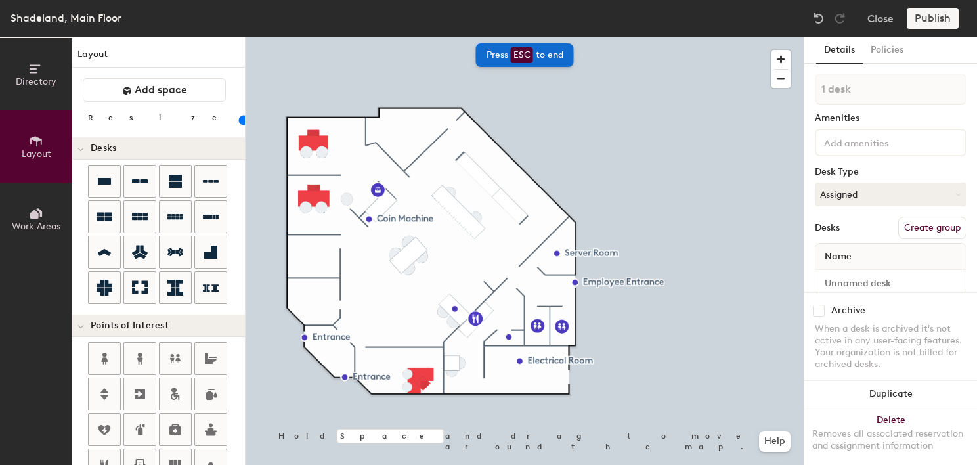
scroll to position [360, 0]
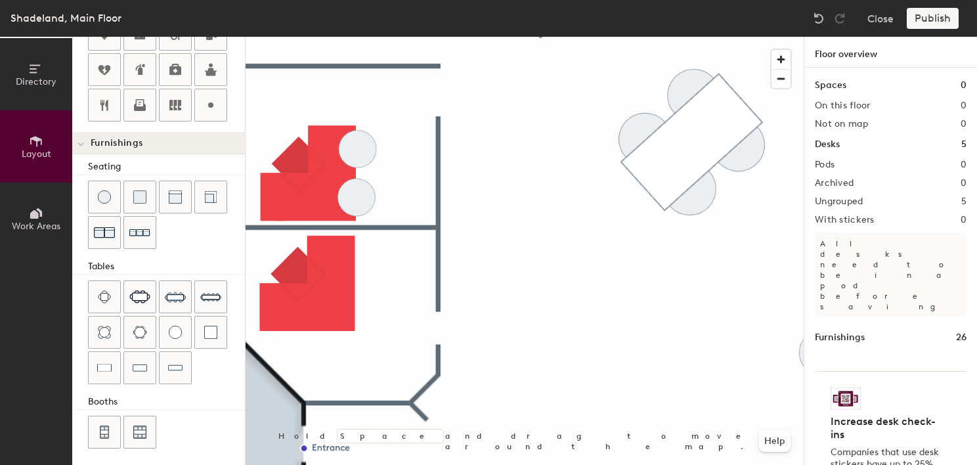
click at [341, 37] on div at bounding box center [525, 37] width 558 height 0
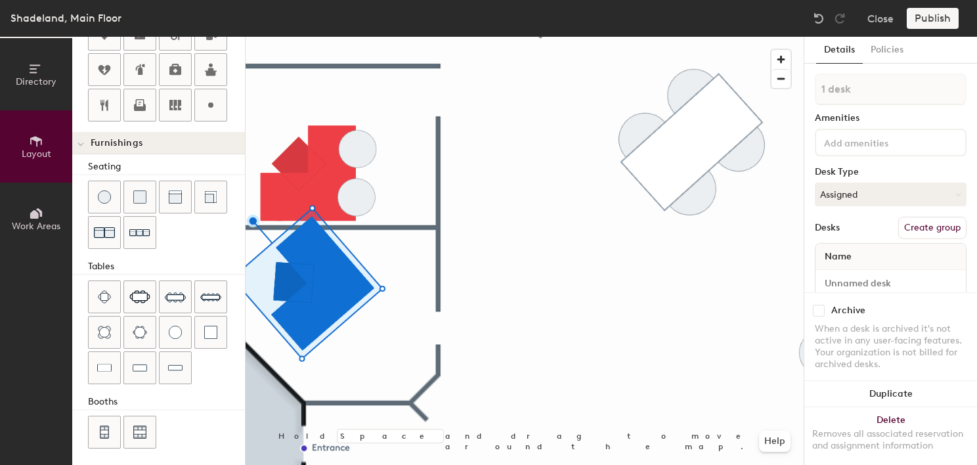
click at [240, 289] on div "Directory Layout Work Areas Layout Add space Resize Desks Points of Interest Fu…" at bounding box center [488, 251] width 977 height 428
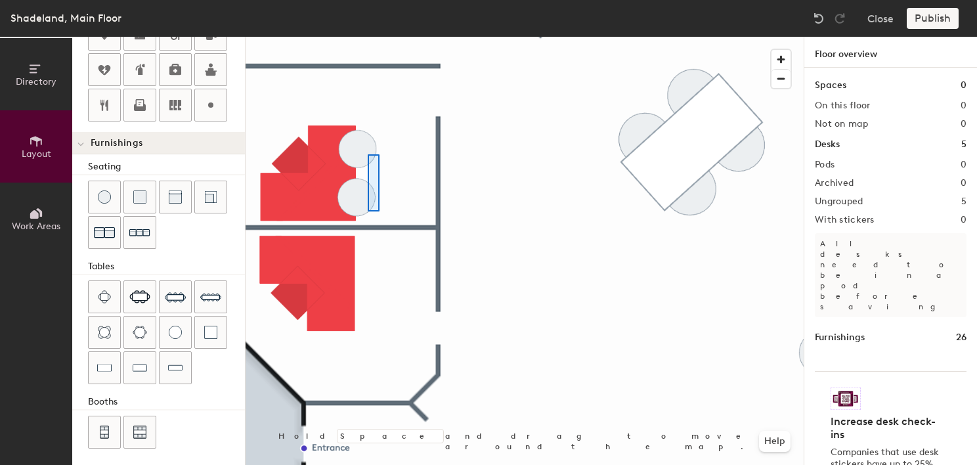
click at [368, 37] on div at bounding box center [525, 37] width 558 height 0
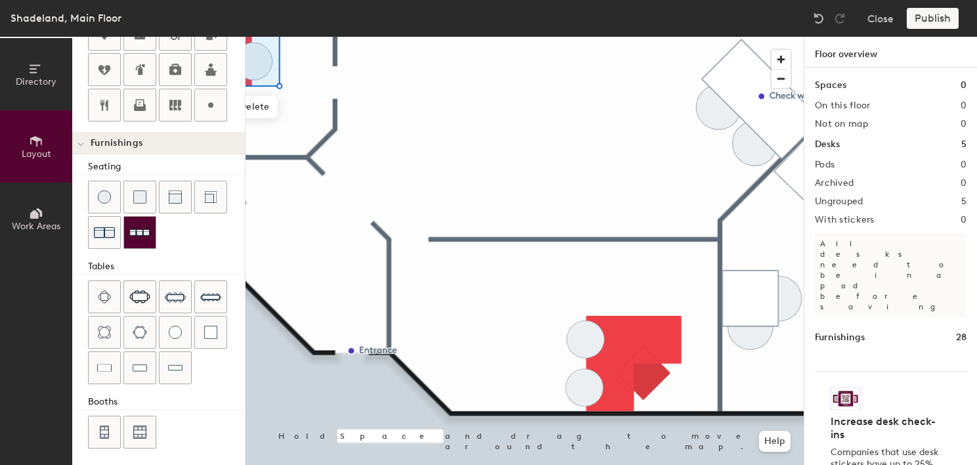
click at [144, 228] on img at bounding box center [139, 233] width 21 height 20
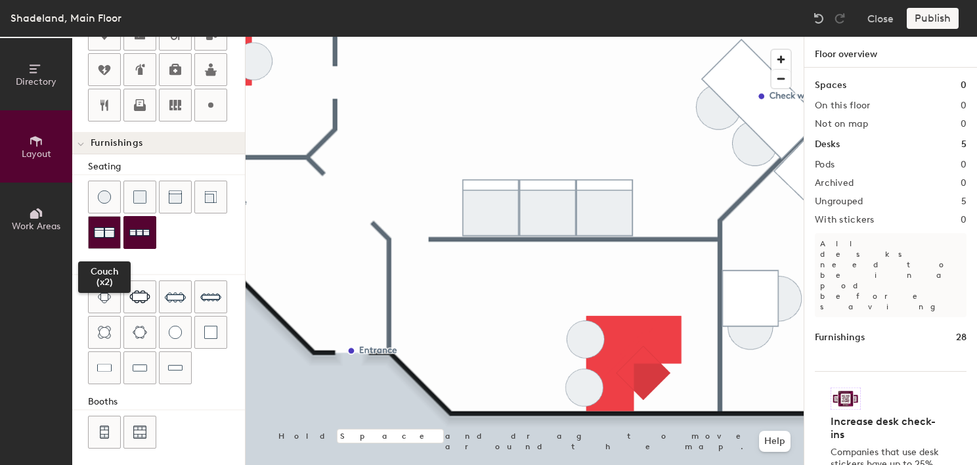
click at [108, 226] on img at bounding box center [104, 232] width 21 height 21
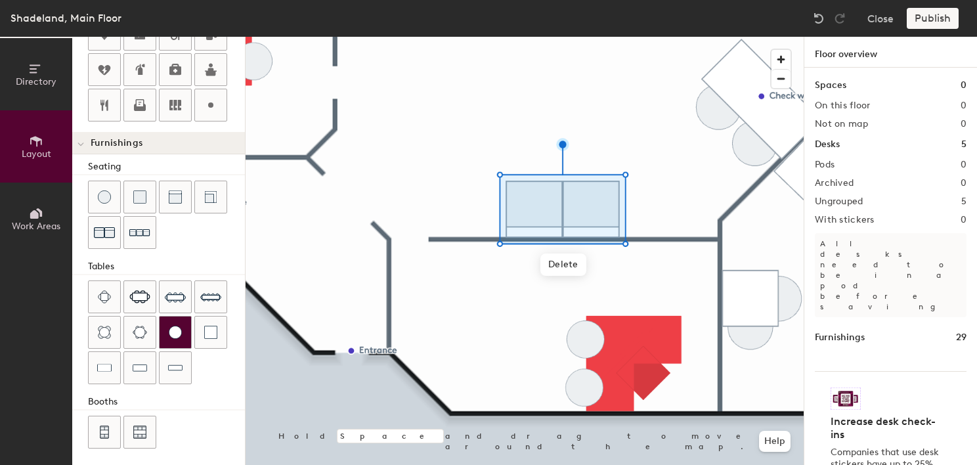
click at [184, 333] on div at bounding box center [176, 332] width 32 height 32
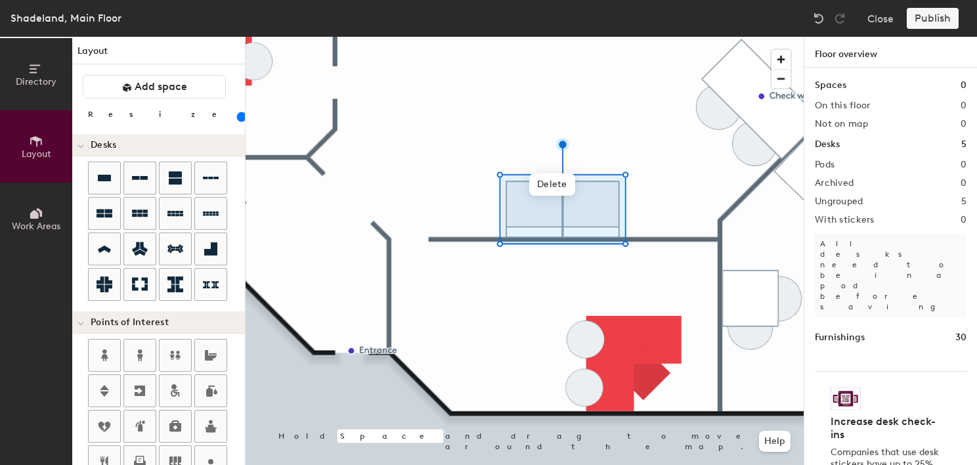
scroll to position [0, 0]
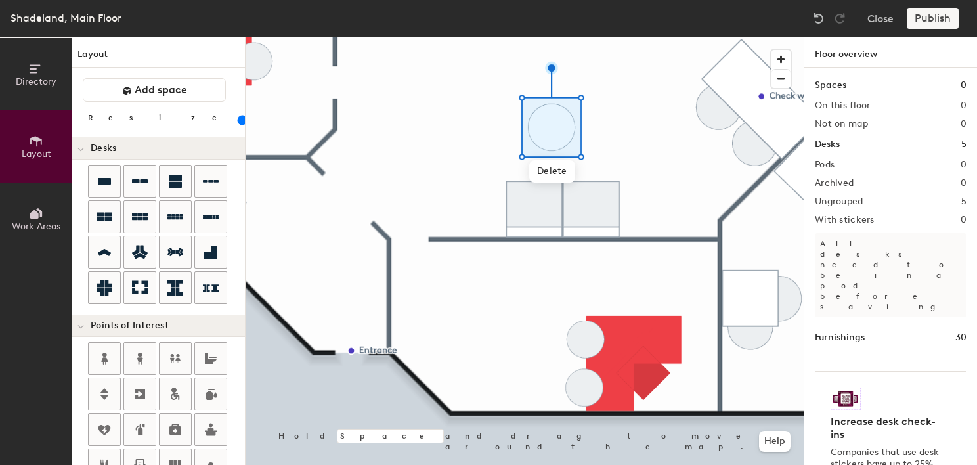
click at [238, 120] on input "range" at bounding box center [238, 120] width 0 height 11
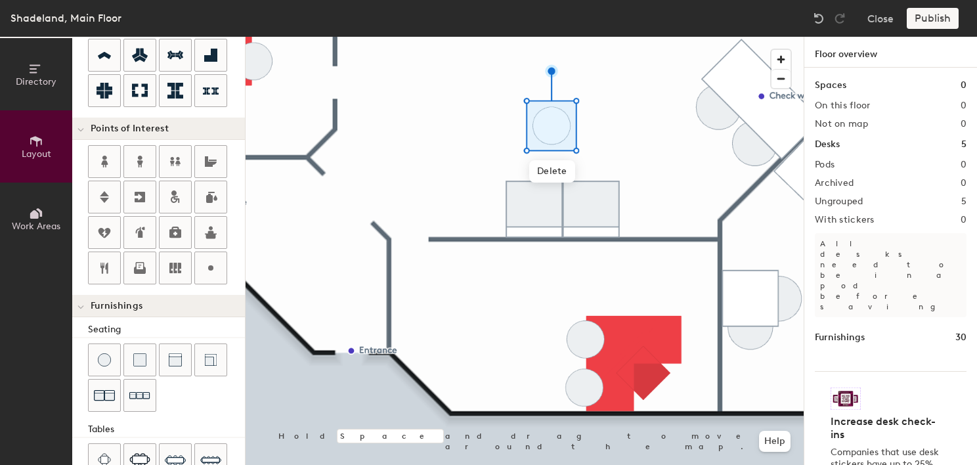
scroll to position [263, 0]
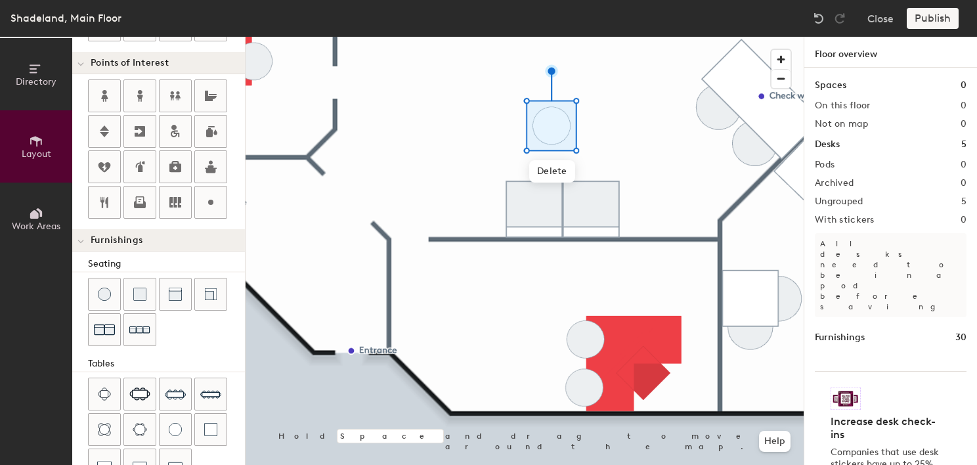
drag, startPoint x: 170, startPoint y: 291, endPoint x: 230, endPoint y: 278, distance: 61.0
click at [172, 291] on img at bounding box center [175, 294] width 13 height 13
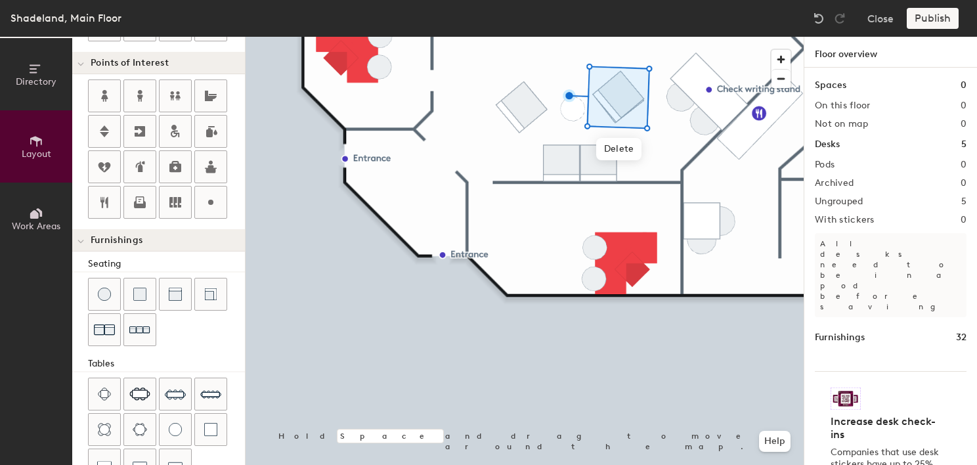
click at [560, 37] on div at bounding box center [525, 37] width 558 height 0
click at [943, 18] on div "Publish" at bounding box center [937, 18] width 60 height 21
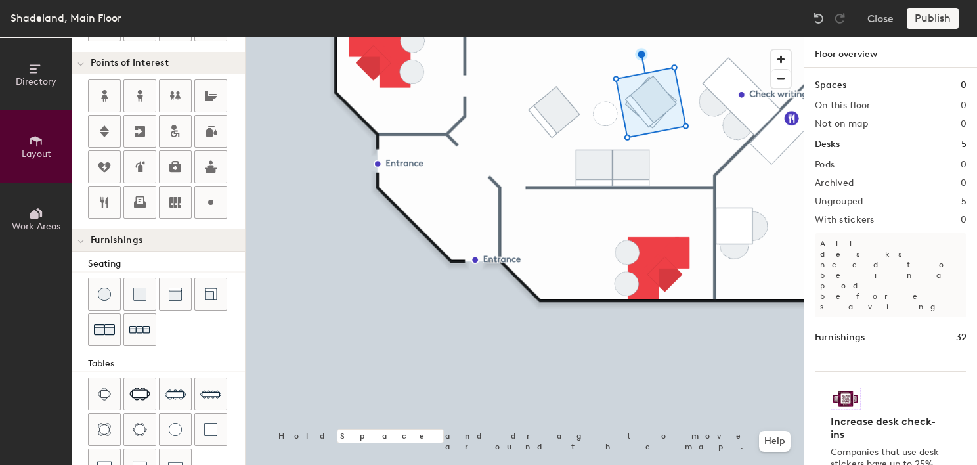
click at [638, 35] on div "Shadeland, Main Floor Close Publish Directory Layout Work Areas Layout Add spac…" at bounding box center [488, 232] width 977 height 465
click at [647, 37] on div at bounding box center [525, 37] width 558 height 0
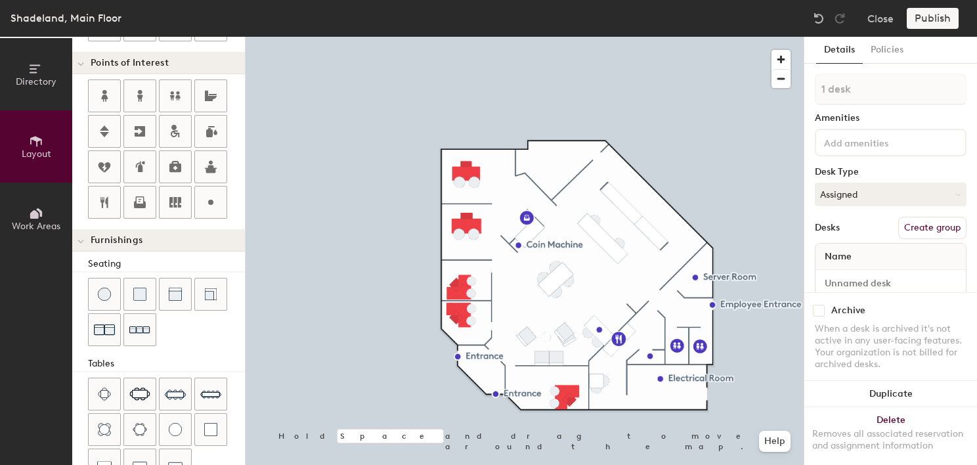
click at [461, 37] on div at bounding box center [525, 37] width 558 height 0
type input "280"
type input "2 desks"
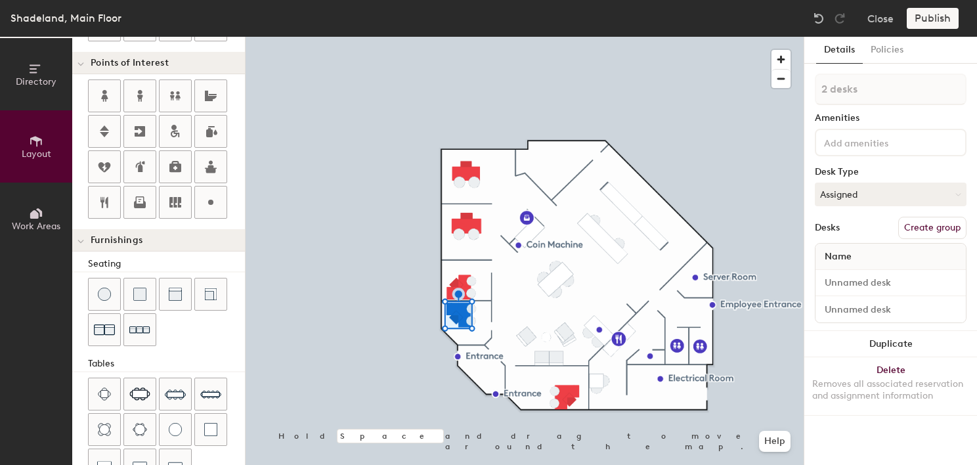
type input "20"
type input "3 desks"
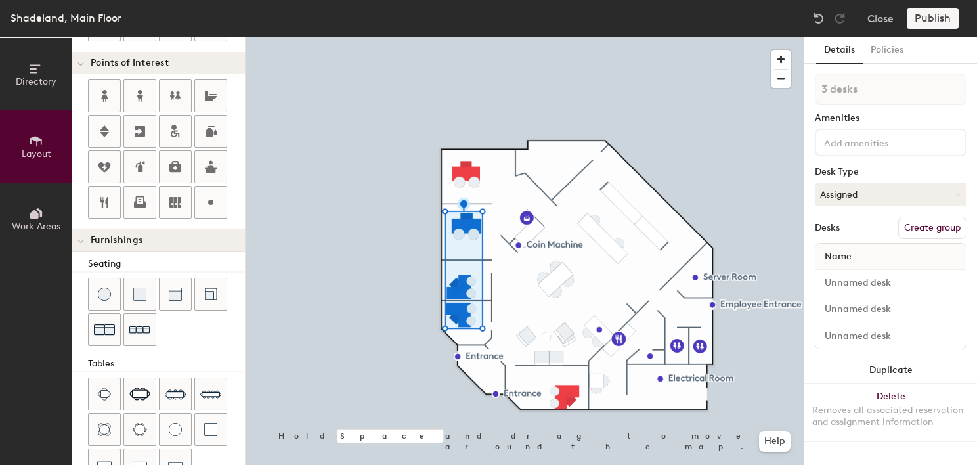
type input "20"
type input "4 desks"
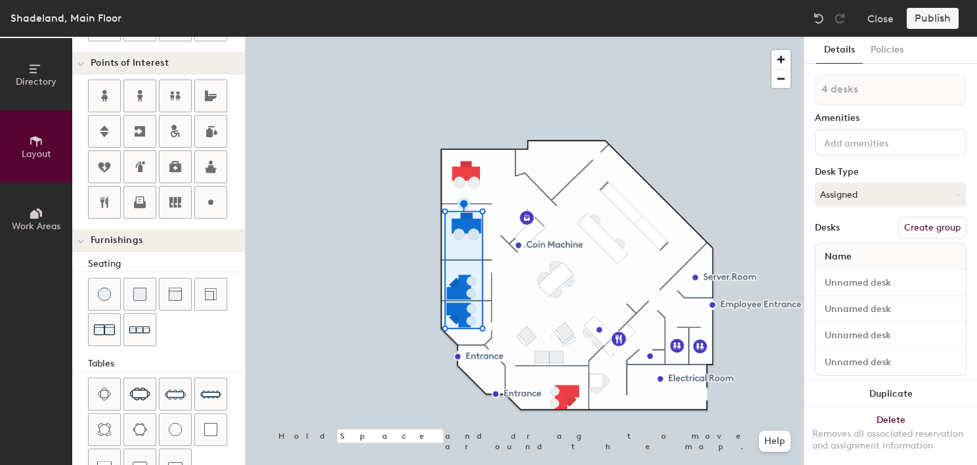
type input "20"
type input "5 desks"
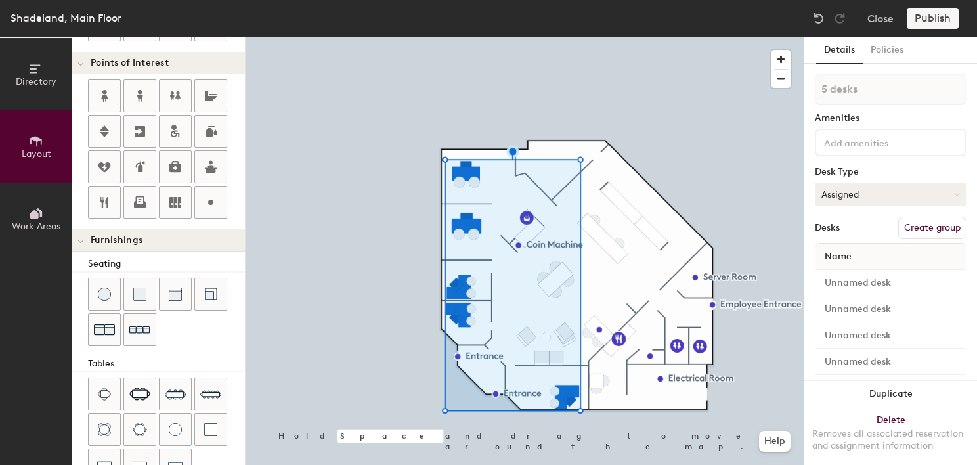
click at [874, 194] on button "Assigned" at bounding box center [891, 194] width 152 height 24
click at [847, 266] on div "Hoteled" at bounding box center [880, 275] width 131 height 20
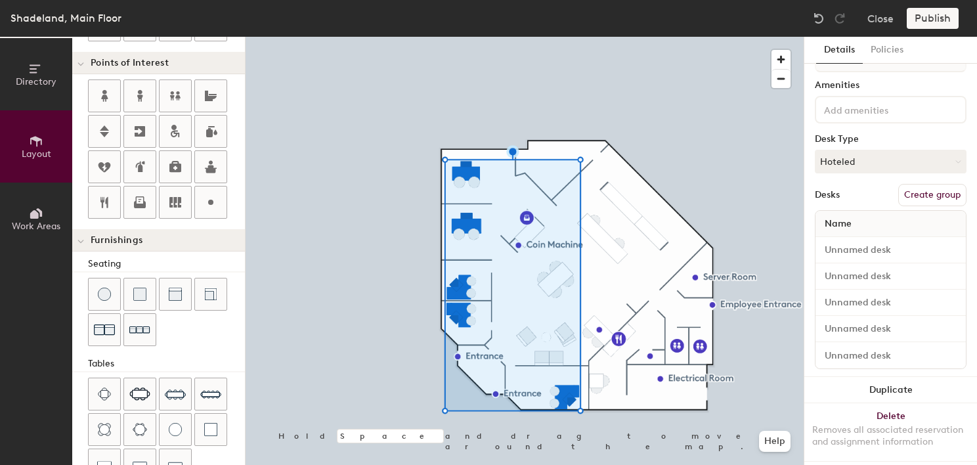
scroll to position [50, 0]
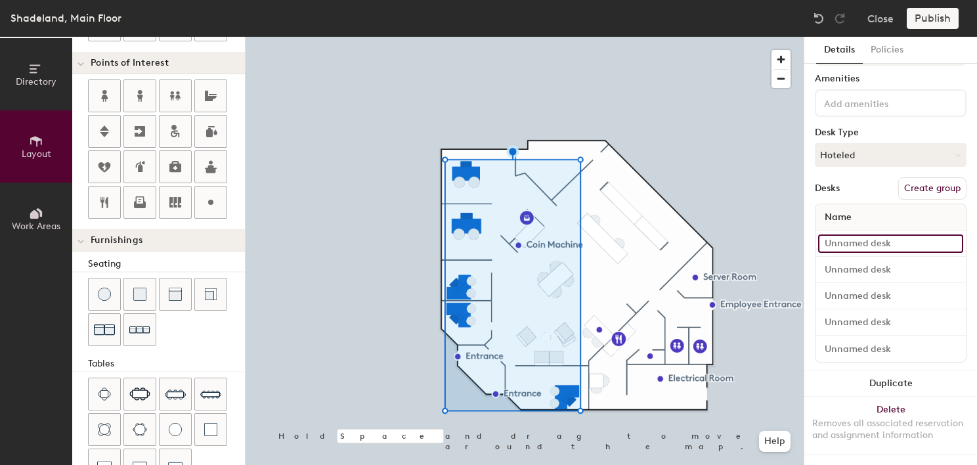
type input "20"
click at [880, 234] on input at bounding box center [890, 243] width 145 height 18
type input "B"
type input "20"
type input "Branch"
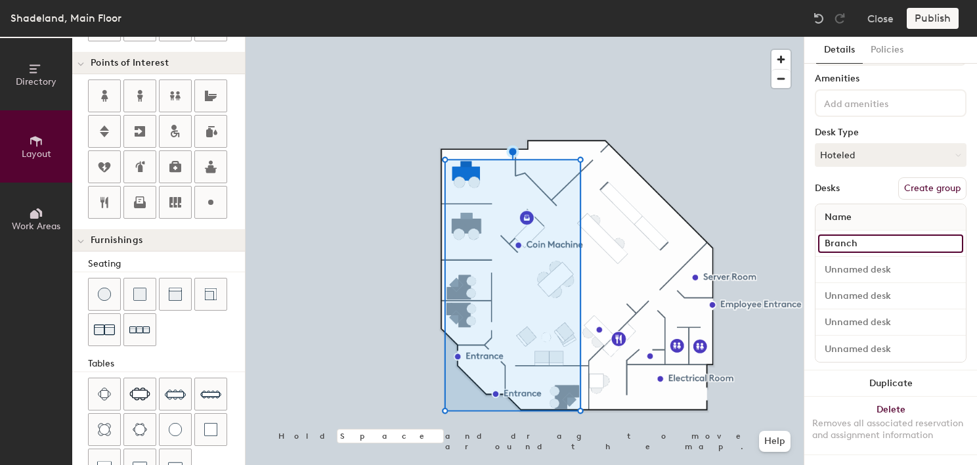
type input "20"
type input "Branch 1"
type input "20"
type input "B"
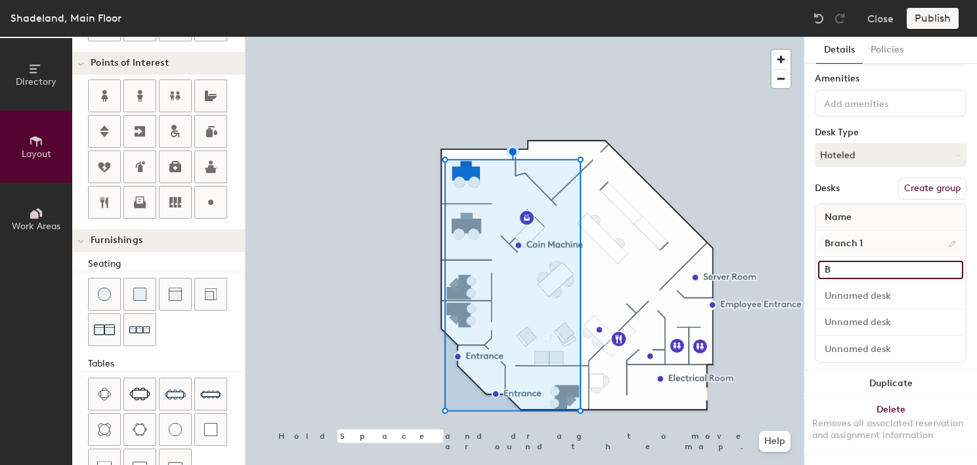
type input "20"
type input "Br"
type input "20"
type input "BrN"
type input "20"
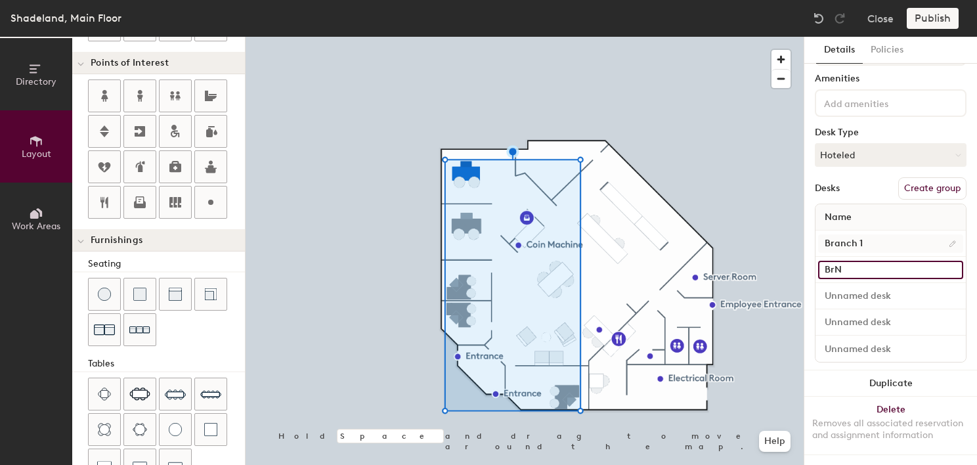
type input "Br"
type input "20"
type input "Bran"
type input "20"
type input "Branc"
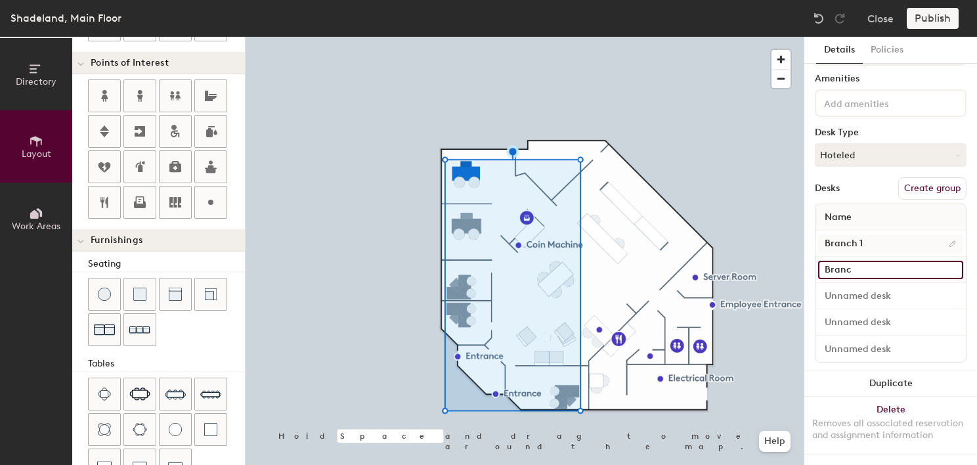
type input "20"
type input "Branch 2"
type input "20"
type input "Branch 2"
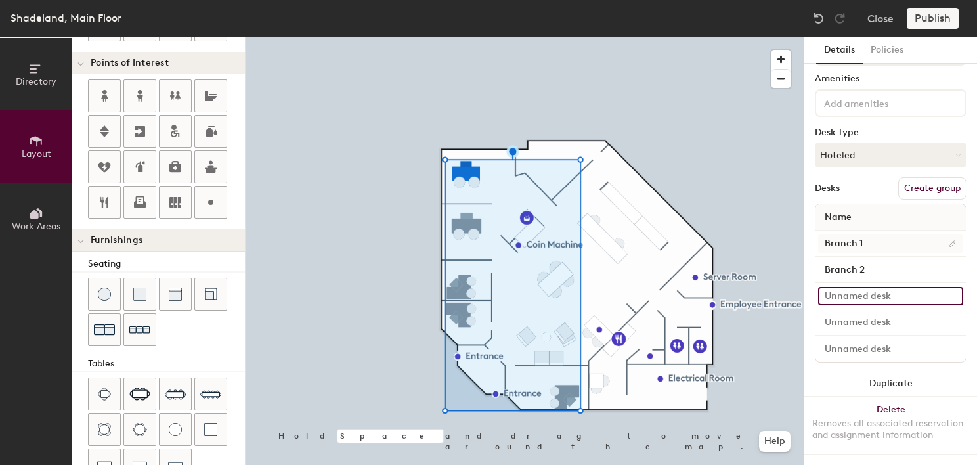
type input "20"
type input "B"
type input "20"
type input "Branch"
type input "20"
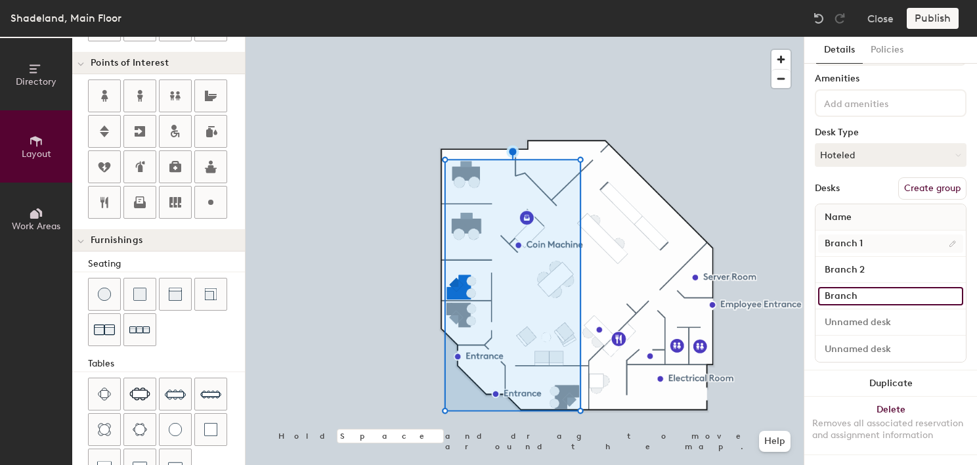
type input "Branch 3"
type input "20"
type input "Branch 3"
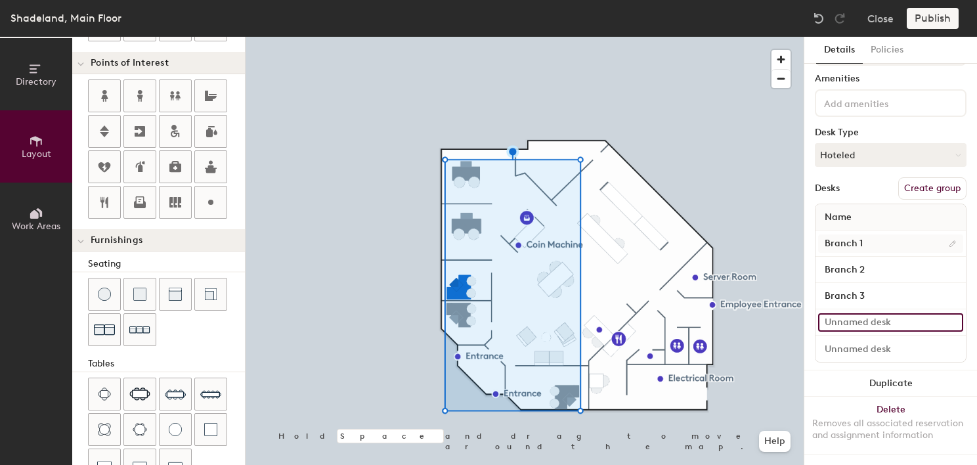
type input "20"
type input "B"
type input "20"
type input "Br"
type input "20"
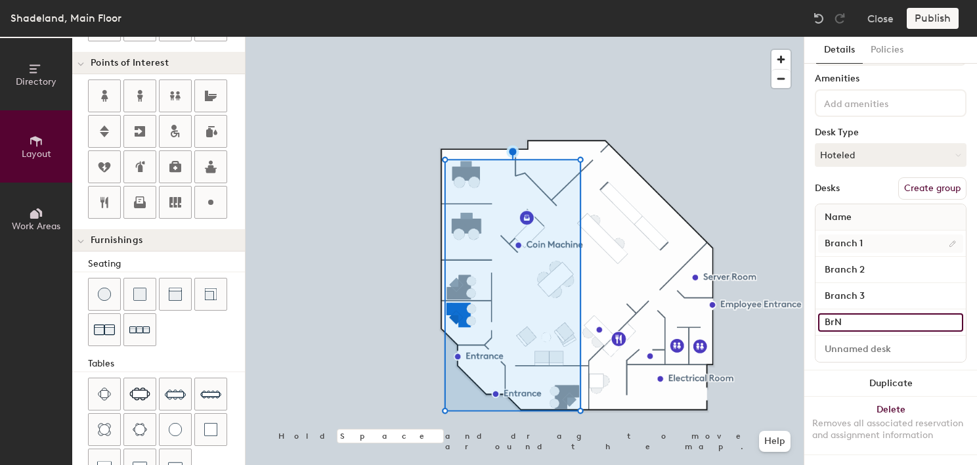
type input "BrNC"
type input "20"
type input "Br"
type input "20"
type input "Branch"
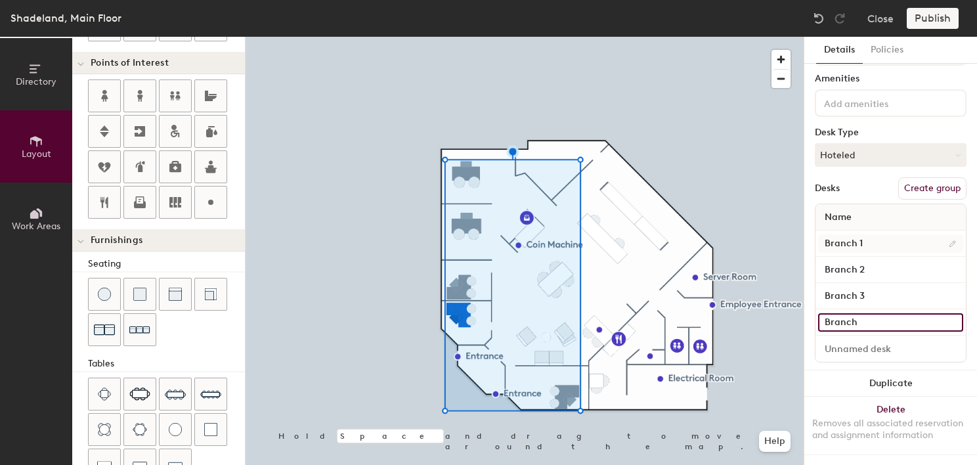
type input "20"
type input "Branch"
type input "20"
type input "Branch 4"
type input "20"
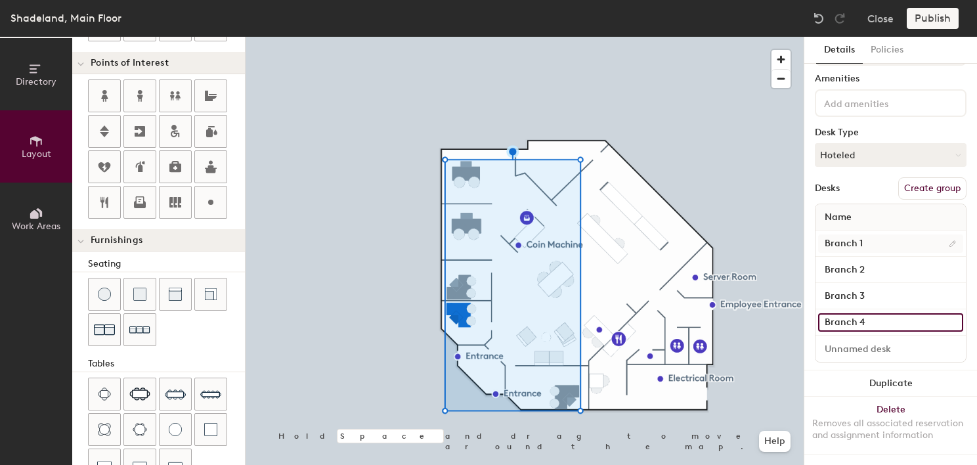
type input "Branch 4"
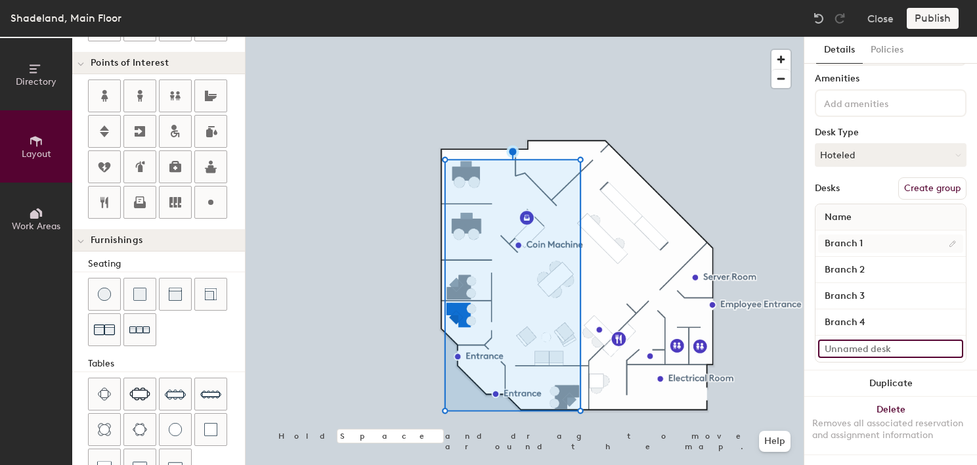
type input "20"
type input "B"
type input "20"
type input "Branc"
type input "20"
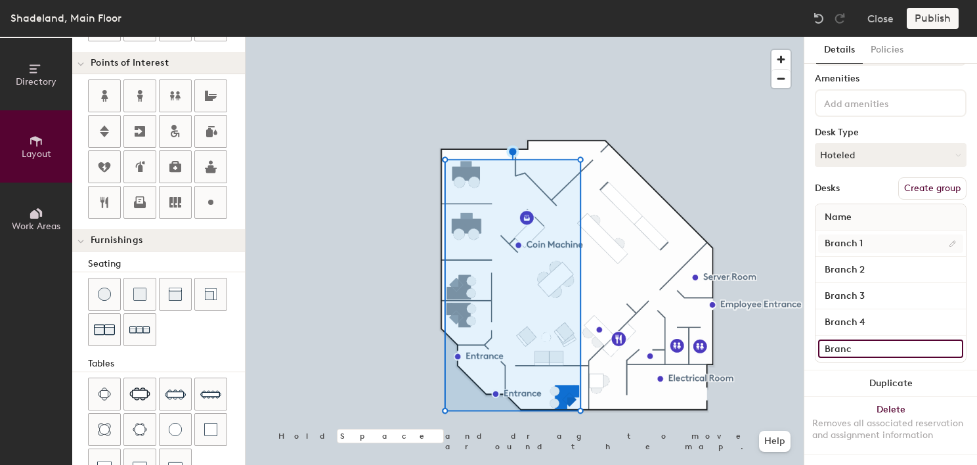
type input "Branc h"
type input "20"
type input "Branc h5"
type input "20"
type input "Branc"
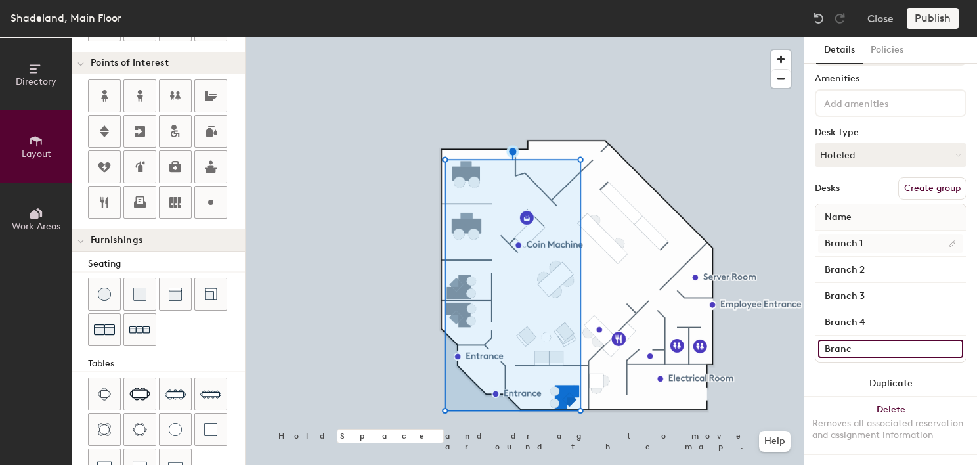
type input "20"
type input "Branc"
type input "20"
type input "Branch"
type input "20"
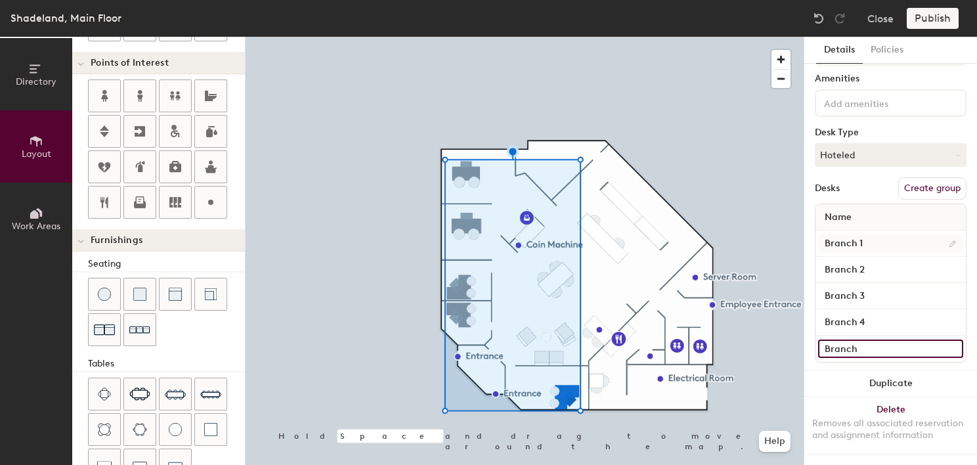
type input "Branch 5"
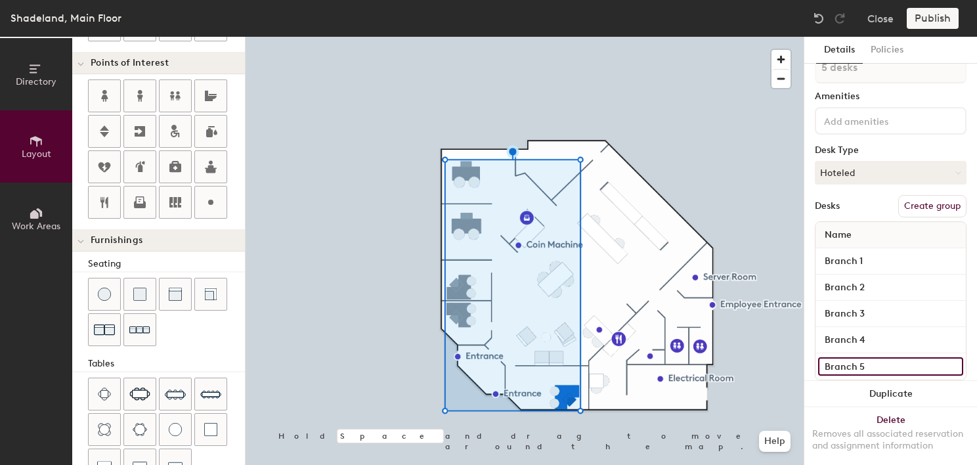
scroll to position [0, 0]
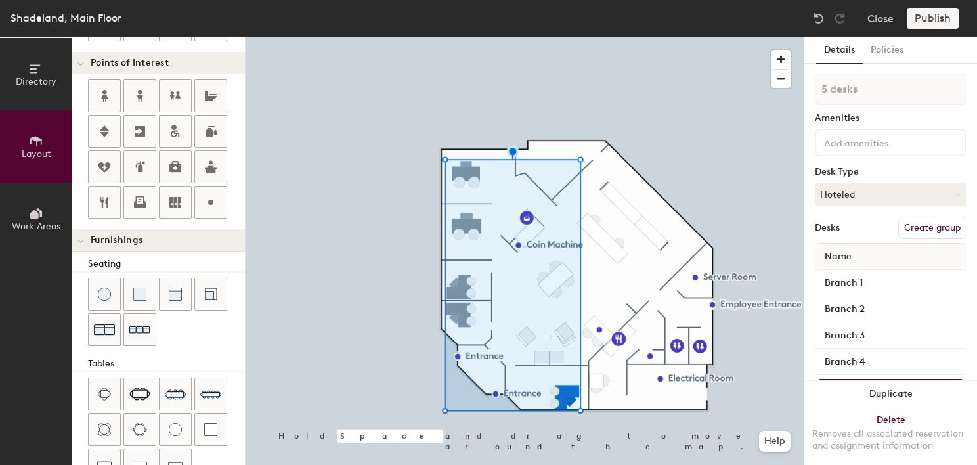
type input "20"
type input "Branch 5"
click at [914, 223] on button "Create group" at bounding box center [932, 228] width 68 height 22
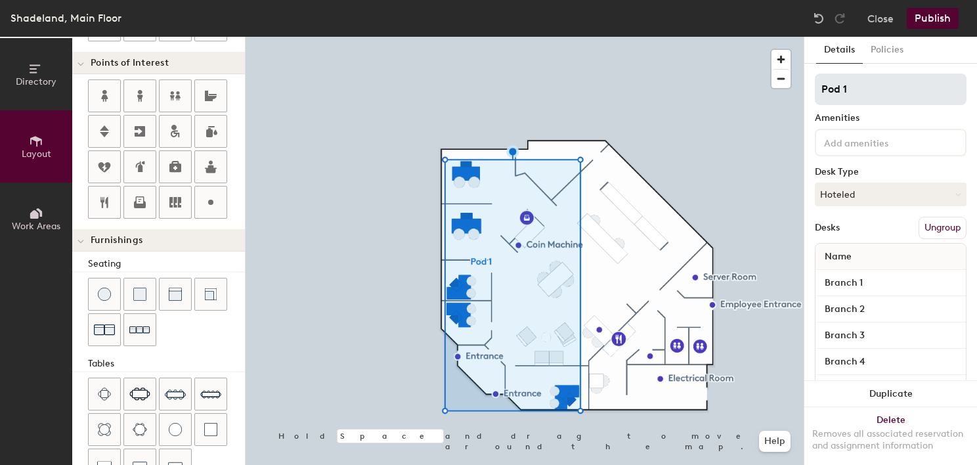
click at [748, 95] on div "Directory Layout Work Areas Layout Add space Resize Desks Points of Interest Fu…" at bounding box center [488, 251] width 977 height 428
type input "20"
type input "B"
type input "20"
type input "Bran"
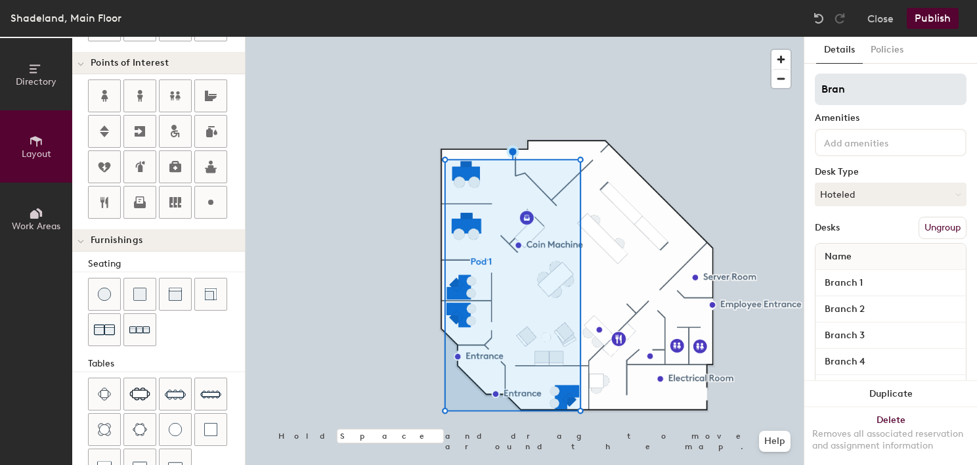
type input "20"
type input "Branch"
type input "20"
type input "Branch"
type input "20"
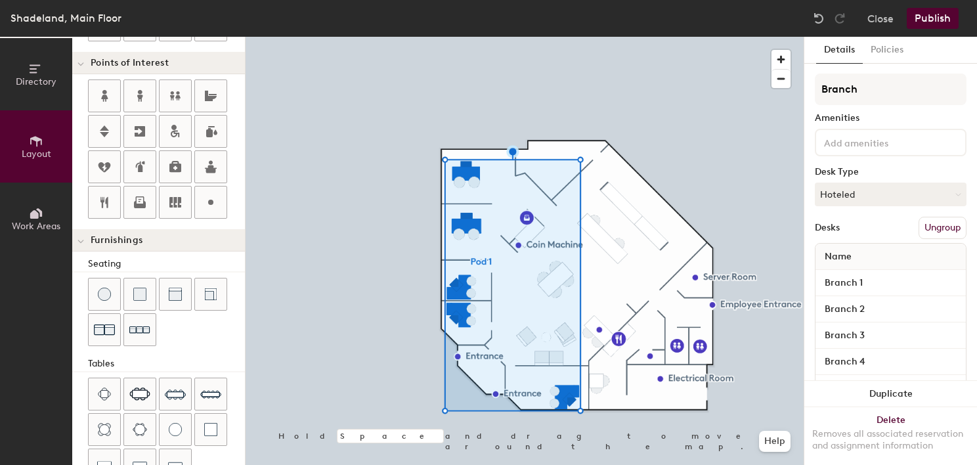
type input "Branch"
click at [937, 5] on div "Shadeland, Main Floor Close Publish" at bounding box center [488, 18] width 977 height 37
click at [932, 13] on button "Publish" at bounding box center [933, 18] width 52 height 21
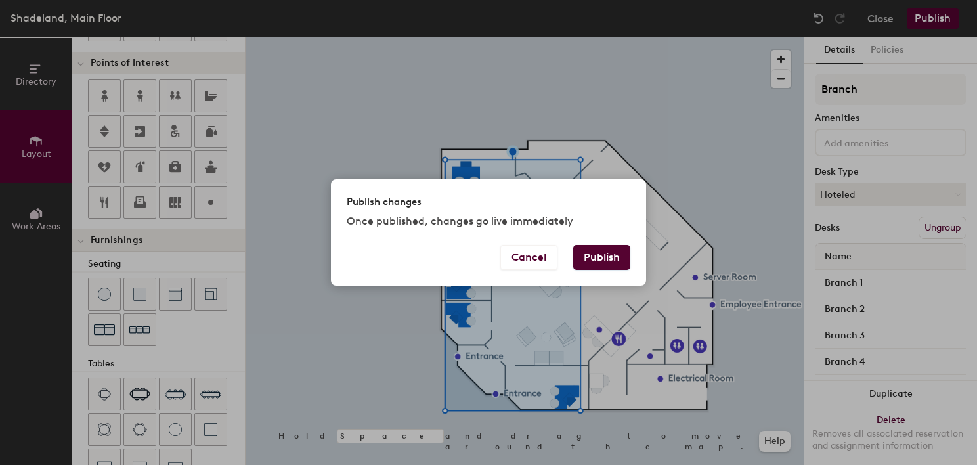
click at [586, 261] on button "Publish" at bounding box center [601, 257] width 57 height 25
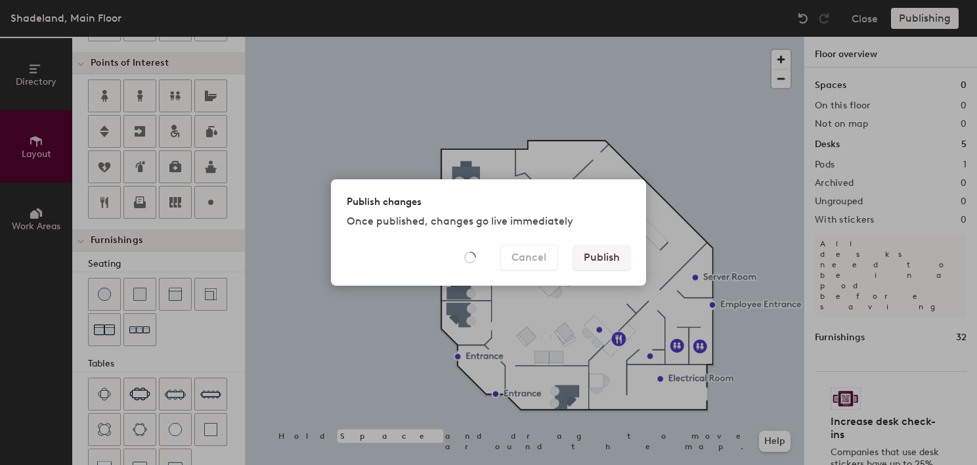
type input "20"
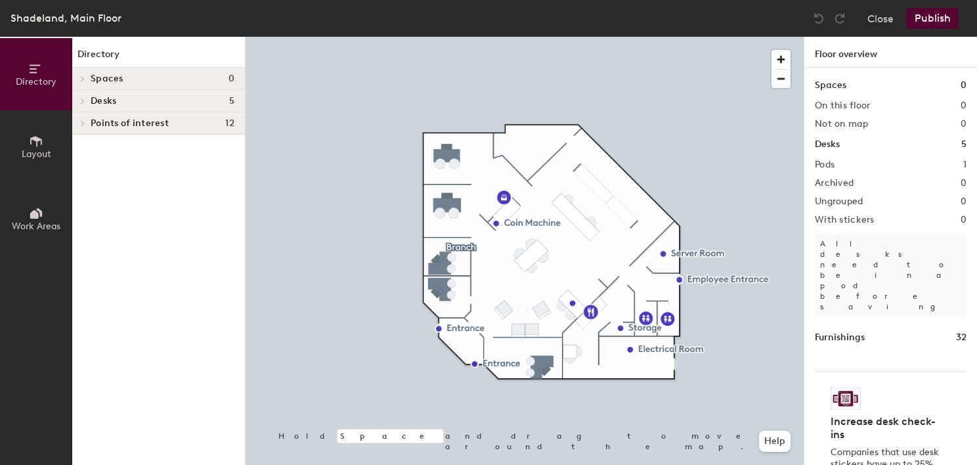
click at [50, 142] on button "Layout" at bounding box center [36, 146] width 72 height 72
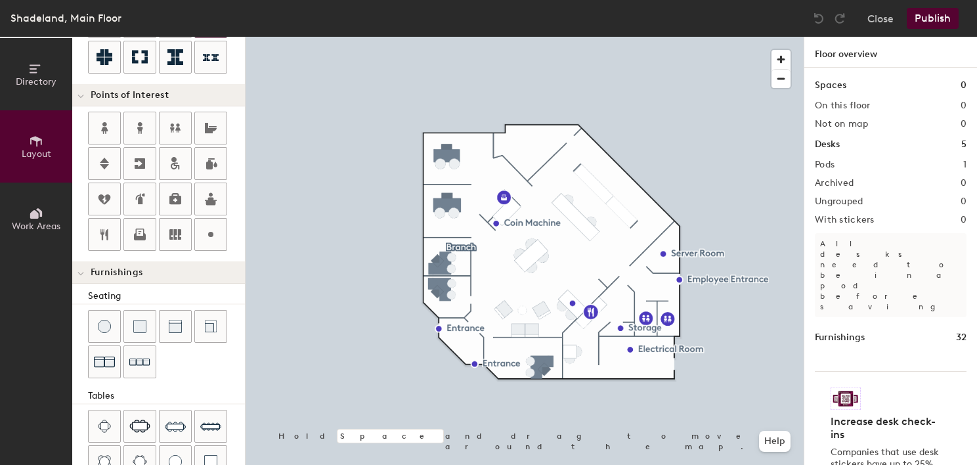
scroll to position [328, 0]
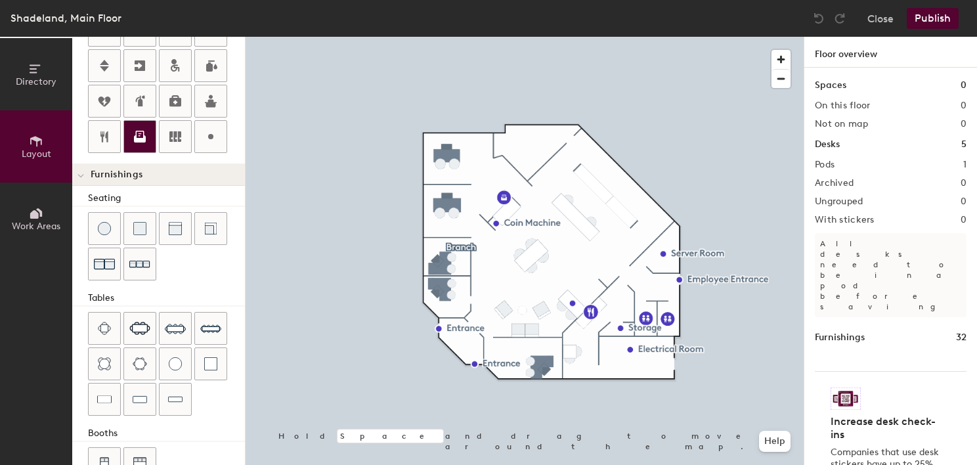
click at [140, 131] on icon at bounding box center [140, 137] width 16 height 16
click at [930, 15] on button "Publish" at bounding box center [933, 18] width 52 height 21
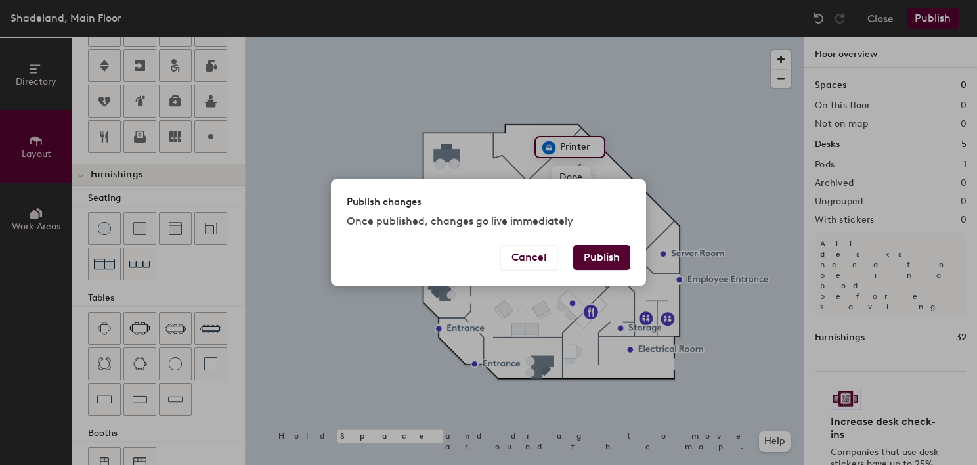
click at [589, 258] on button "Publish" at bounding box center [601, 257] width 57 height 25
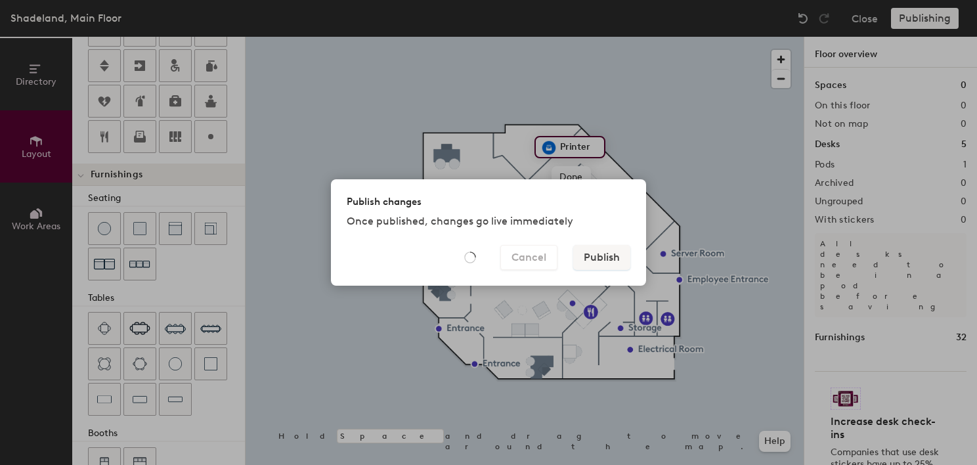
type input "20"
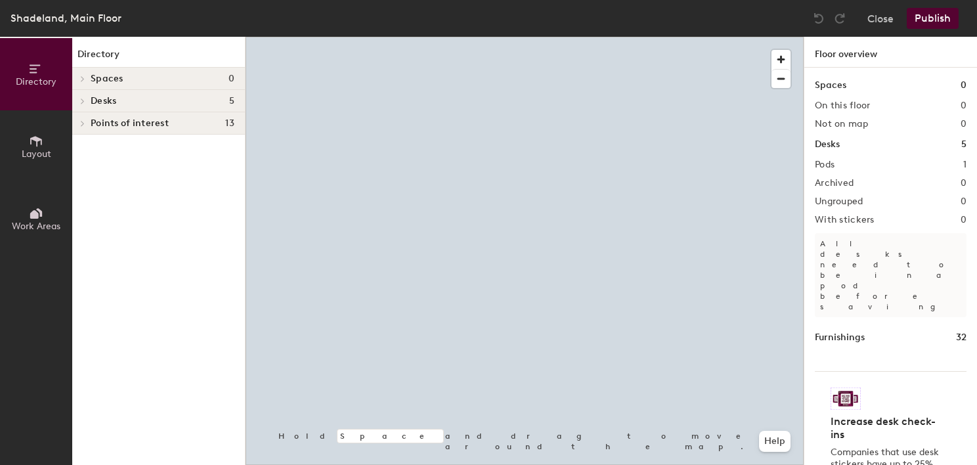
click at [58, 148] on button "Layout" at bounding box center [36, 146] width 72 height 72
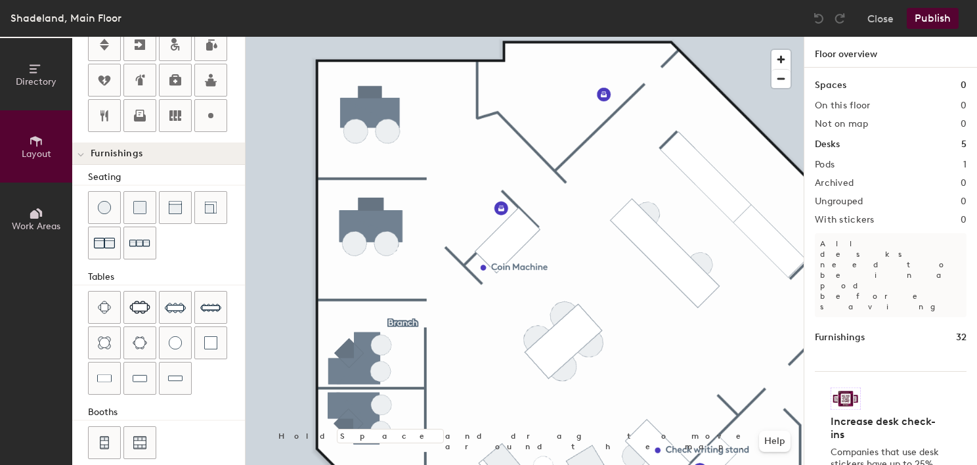
scroll to position [360, 0]
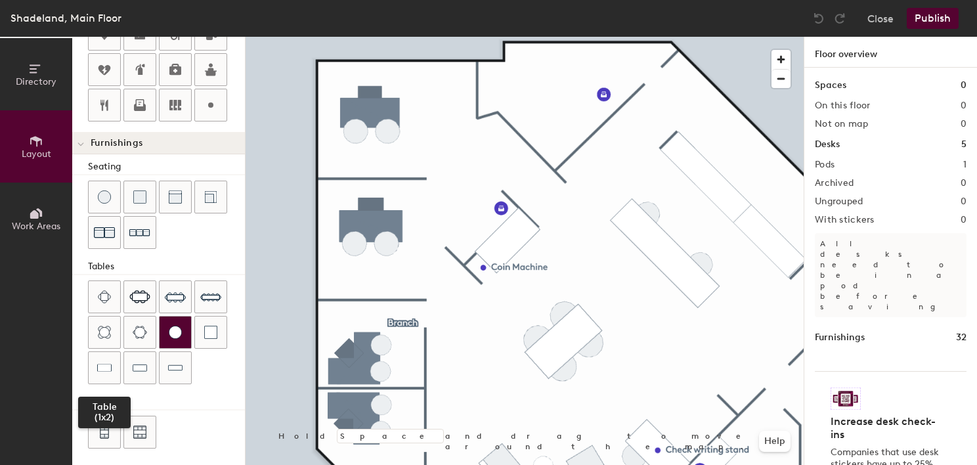
drag, startPoint x: 118, startPoint y: 365, endPoint x: 183, endPoint y: 335, distance: 72.3
click at [118, 365] on div at bounding box center [105, 368] width 32 height 32
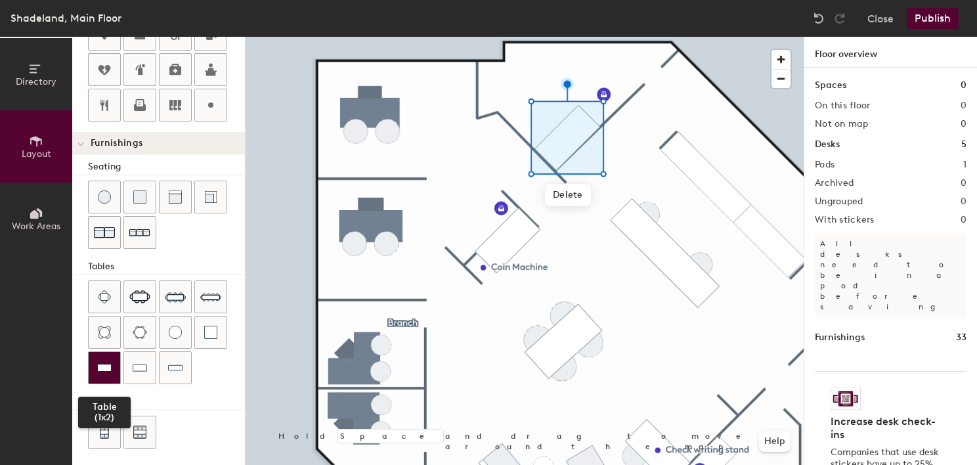
click at [113, 360] on div at bounding box center [105, 368] width 32 height 32
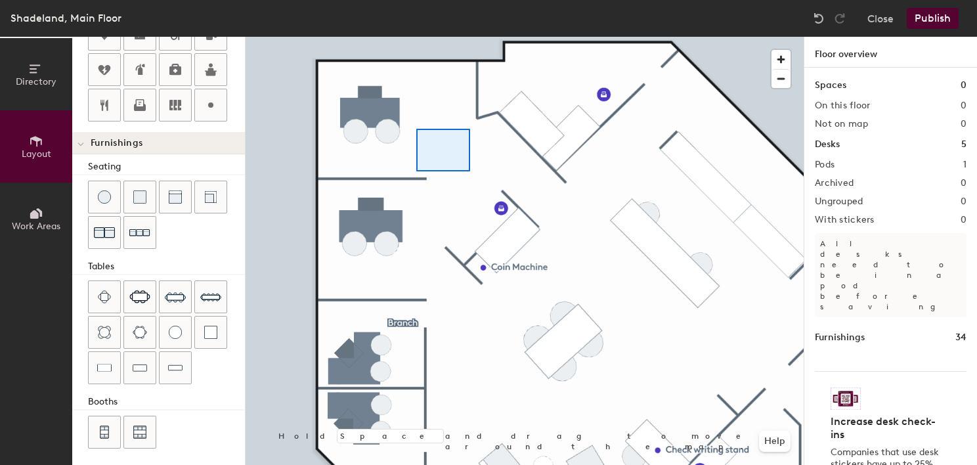
click at [416, 37] on div at bounding box center [525, 37] width 558 height 0
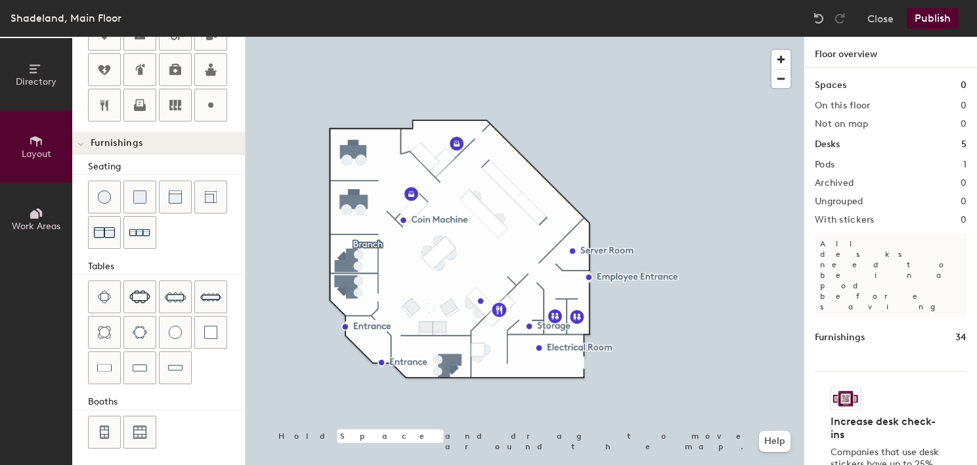
click at [659, 37] on div at bounding box center [525, 37] width 558 height 0
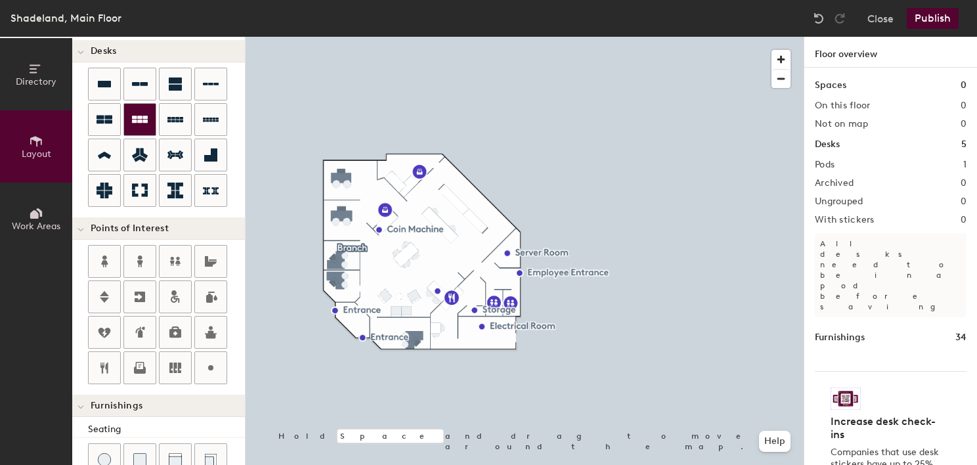
scroll to position [0, 0]
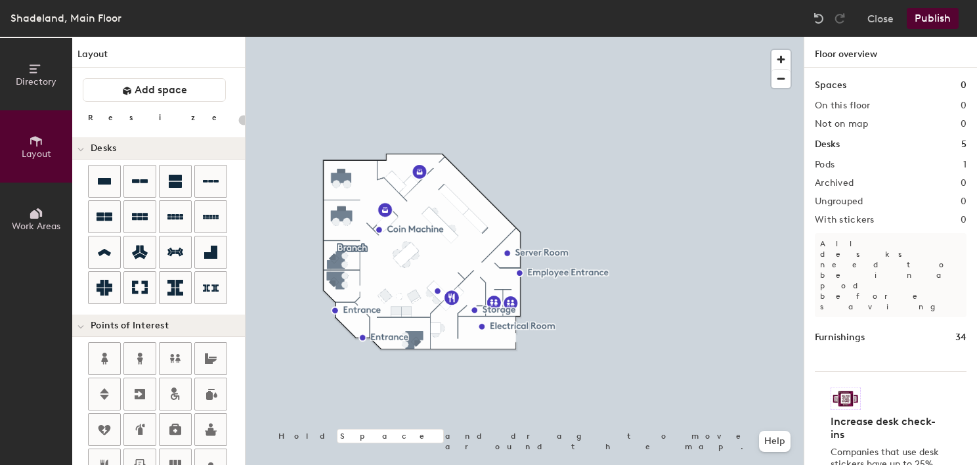
click at [928, 13] on button "Publish" at bounding box center [933, 18] width 52 height 21
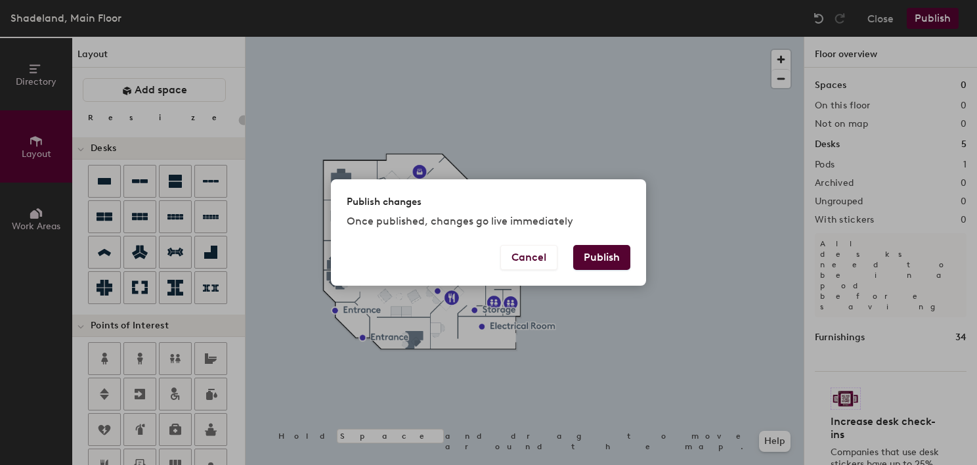
click at [582, 255] on button "Publish" at bounding box center [601, 257] width 57 height 25
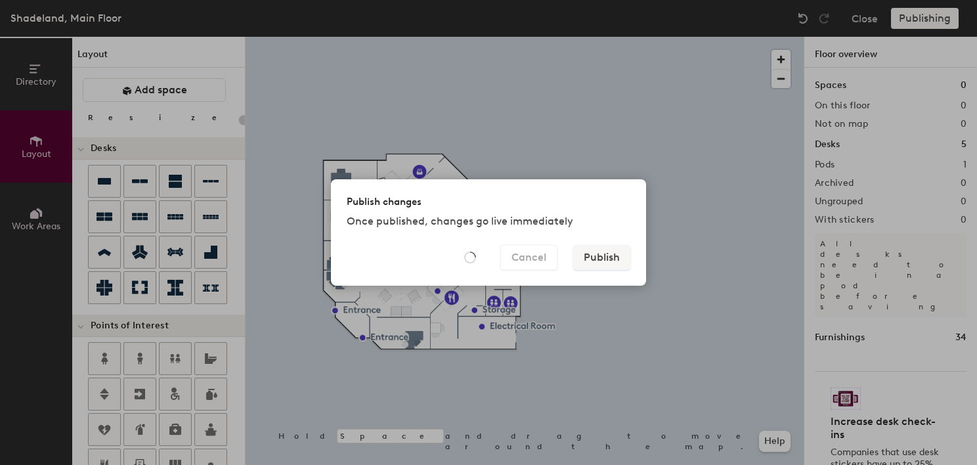
type input "20"
